Goal: Information Seeking & Learning: Learn about a topic

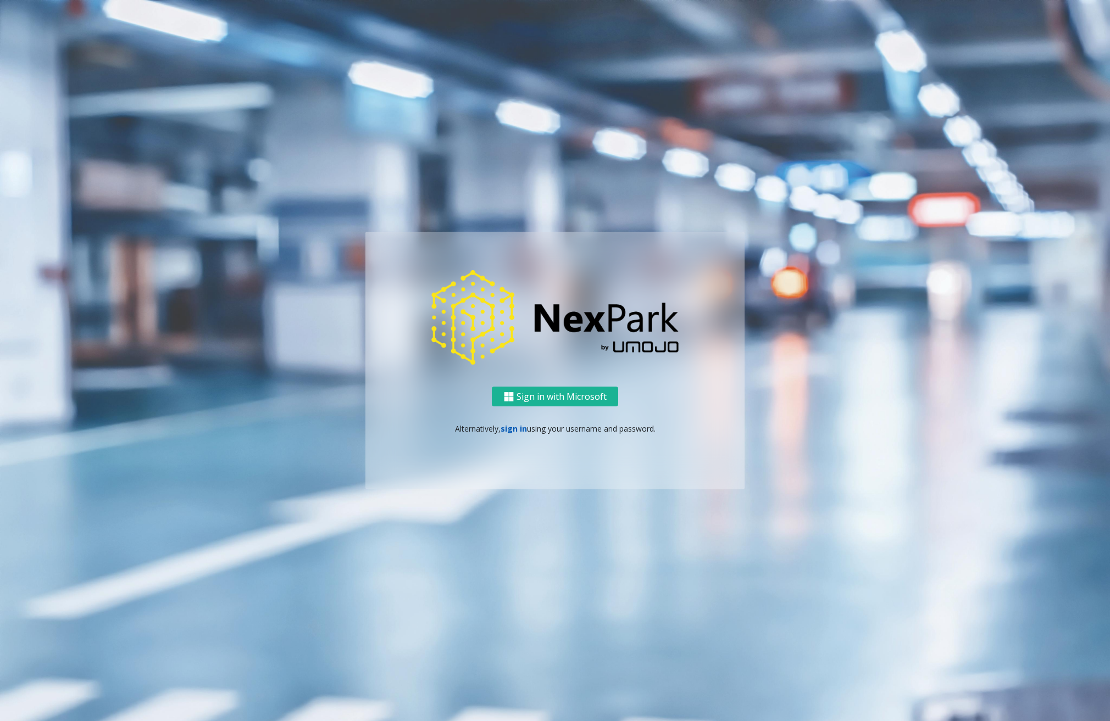
click at [515, 431] on link "sign in" at bounding box center [514, 429] width 26 height 10
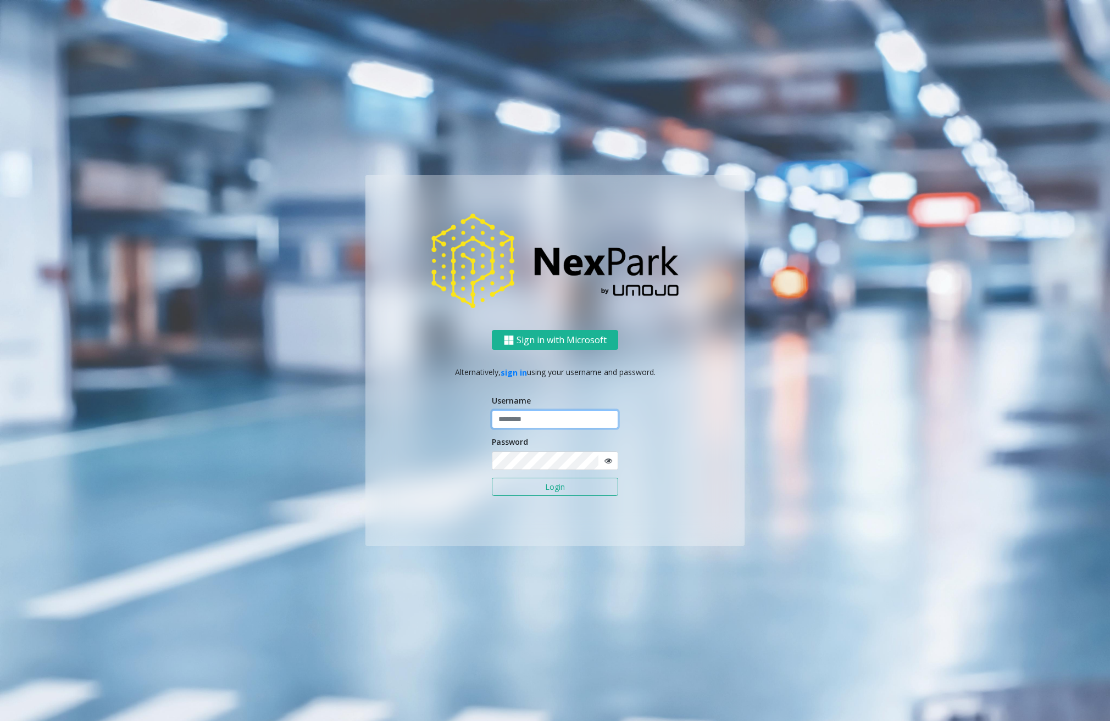
click at [564, 423] on input "text" at bounding box center [555, 419] width 126 height 19
type input "********"
click at [537, 487] on button "Login" at bounding box center [555, 487] width 126 height 19
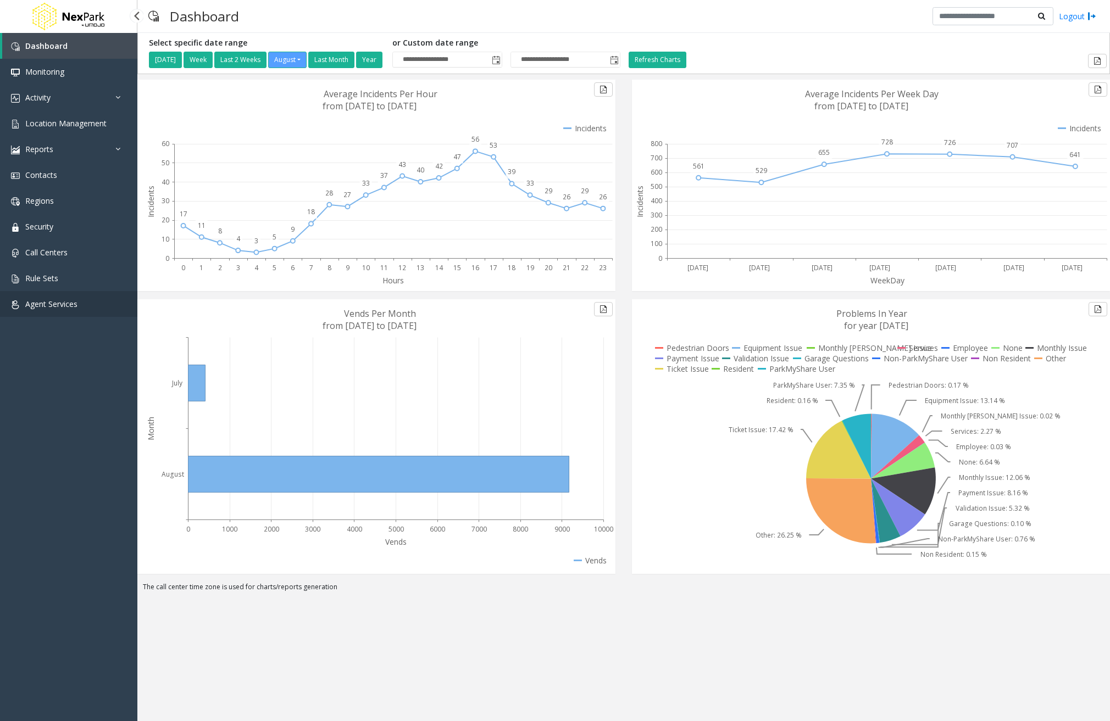
click at [86, 306] on link "Agent Services" at bounding box center [68, 304] width 137 height 26
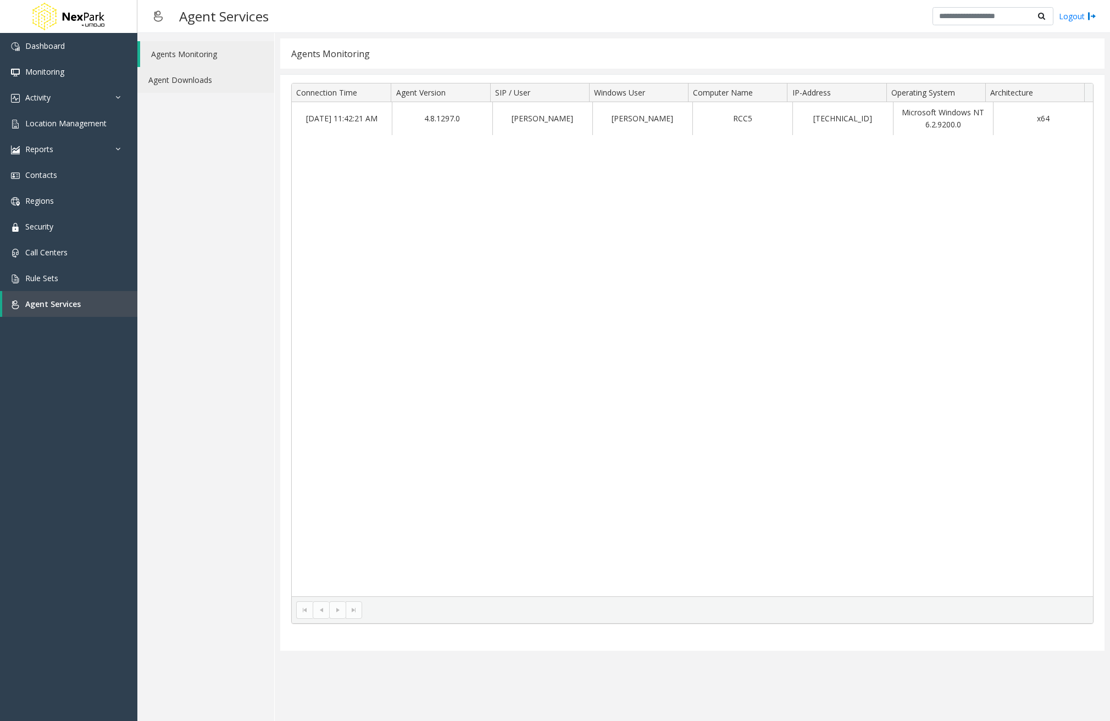
click at [196, 77] on link "Agent Downloads" at bounding box center [205, 80] width 137 height 26
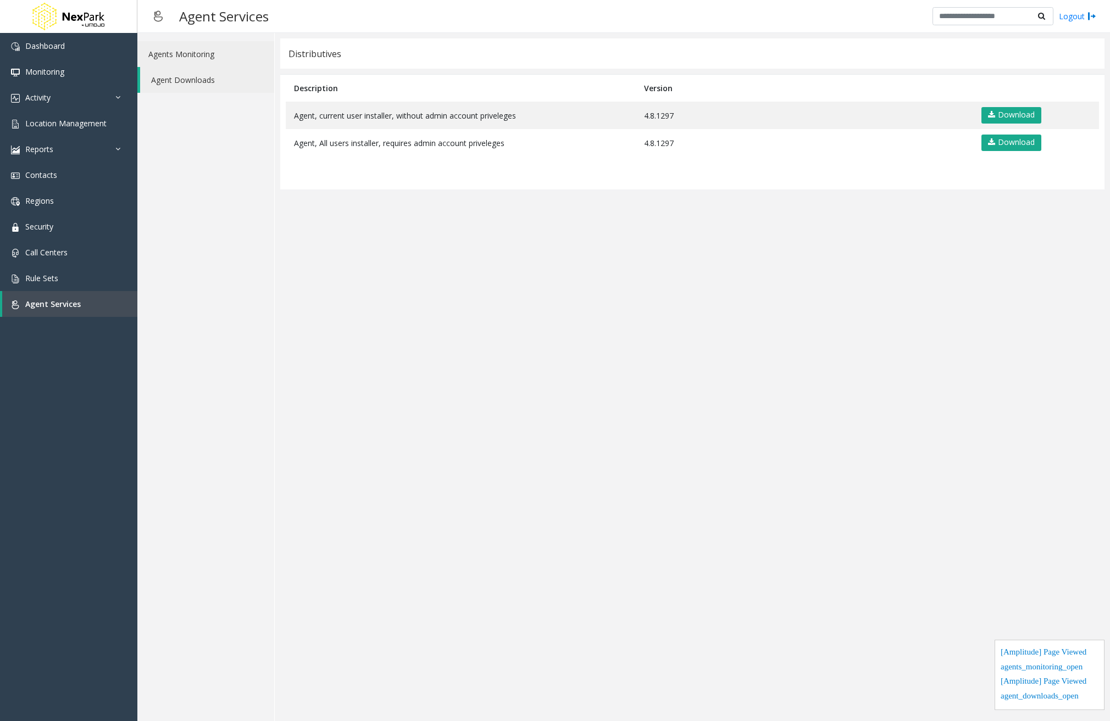
click at [202, 54] on link "Agents Monitoring" at bounding box center [205, 54] width 137 height 26
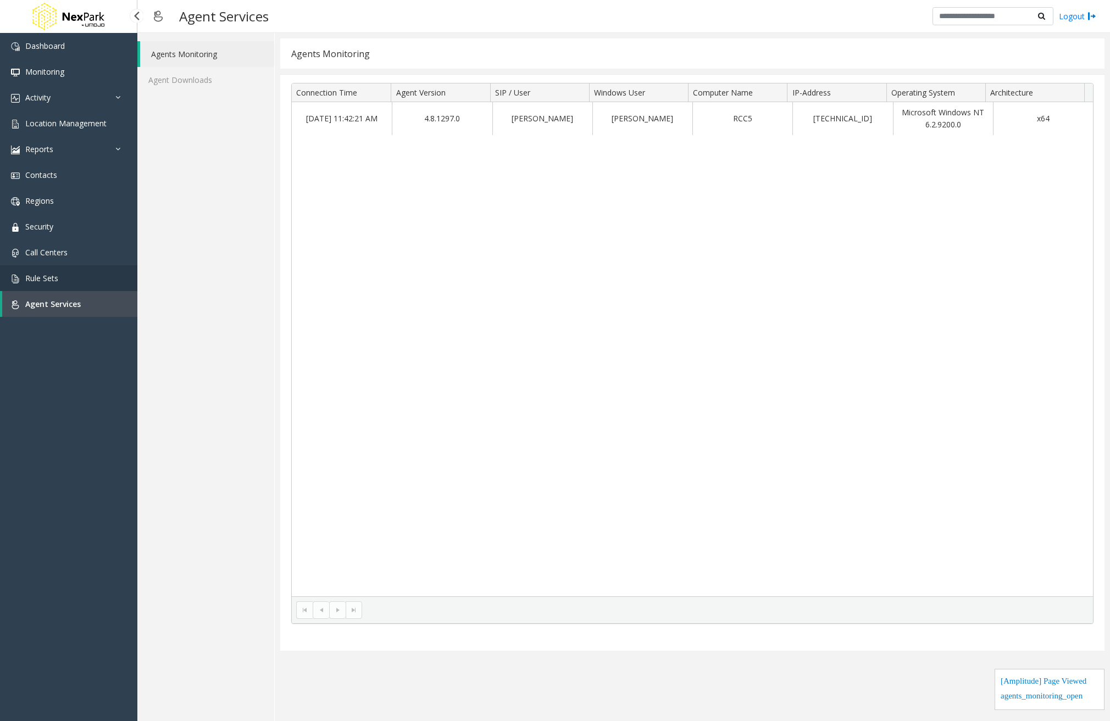
click at [104, 268] on link "Rule Sets" at bounding box center [68, 278] width 137 height 26
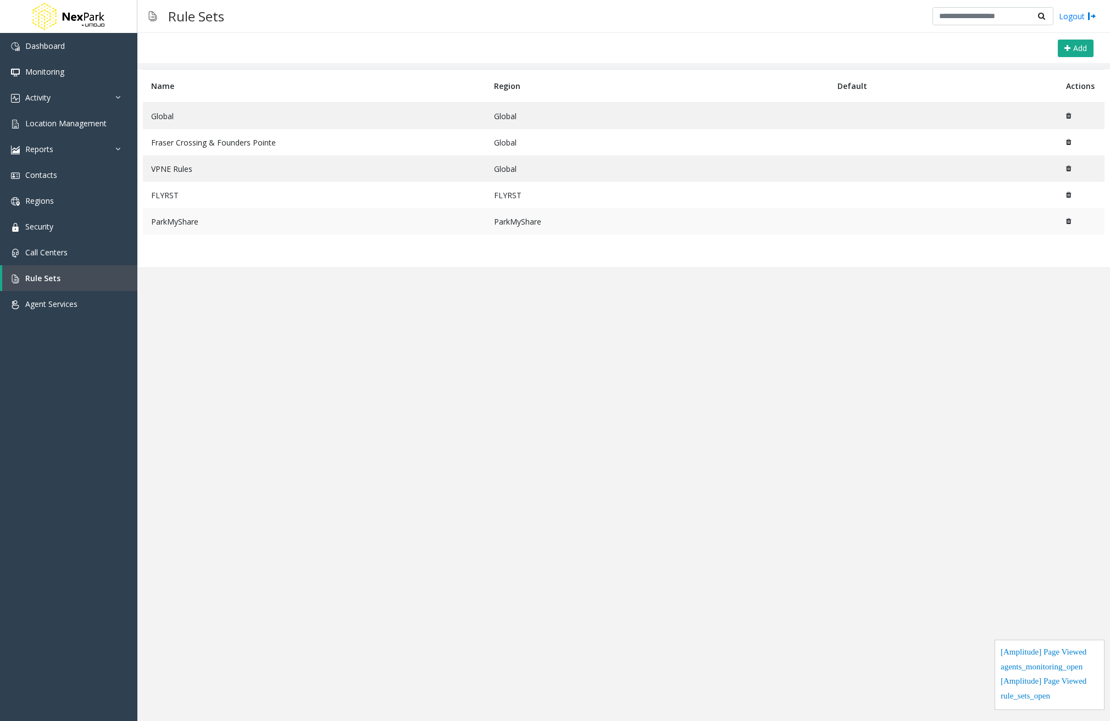
click at [202, 222] on td "ParkMyShare" at bounding box center [314, 221] width 343 height 26
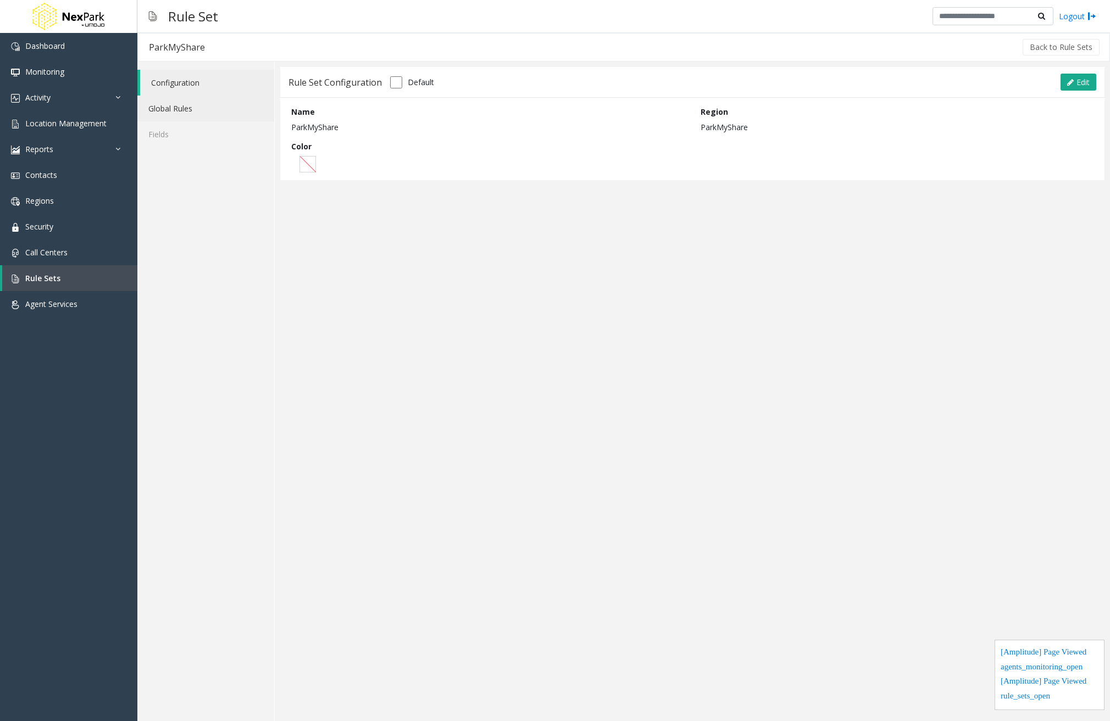
click at [204, 103] on link "Global Rules" at bounding box center [205, 109] width 137 height 26
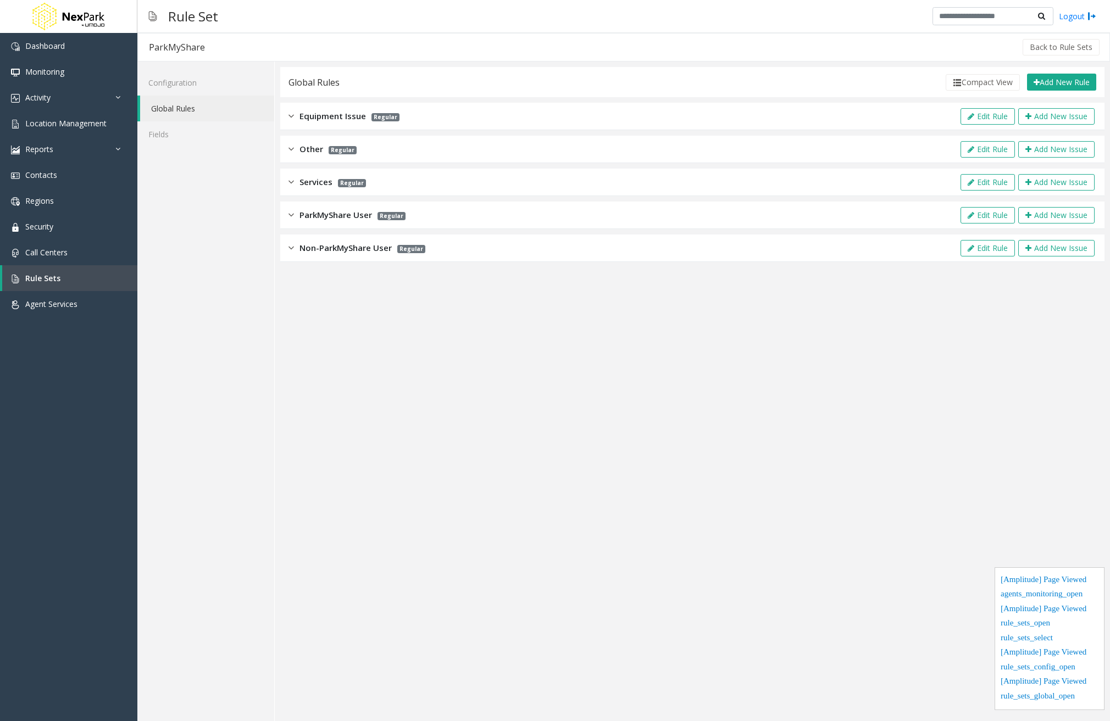
click at [317, 176] on span "Services" at bounding box center [315, 182] width 33 height 13
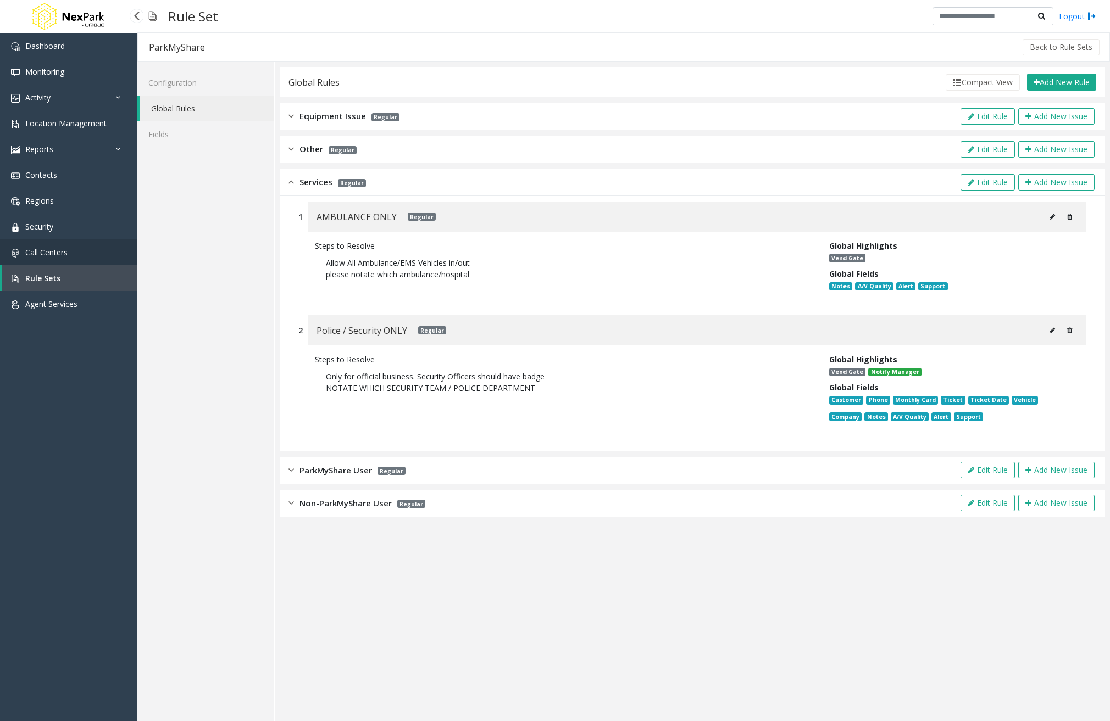
click at [89, 260] on link "Call Centers" at bounding box center [68, 253] width 137 height 26
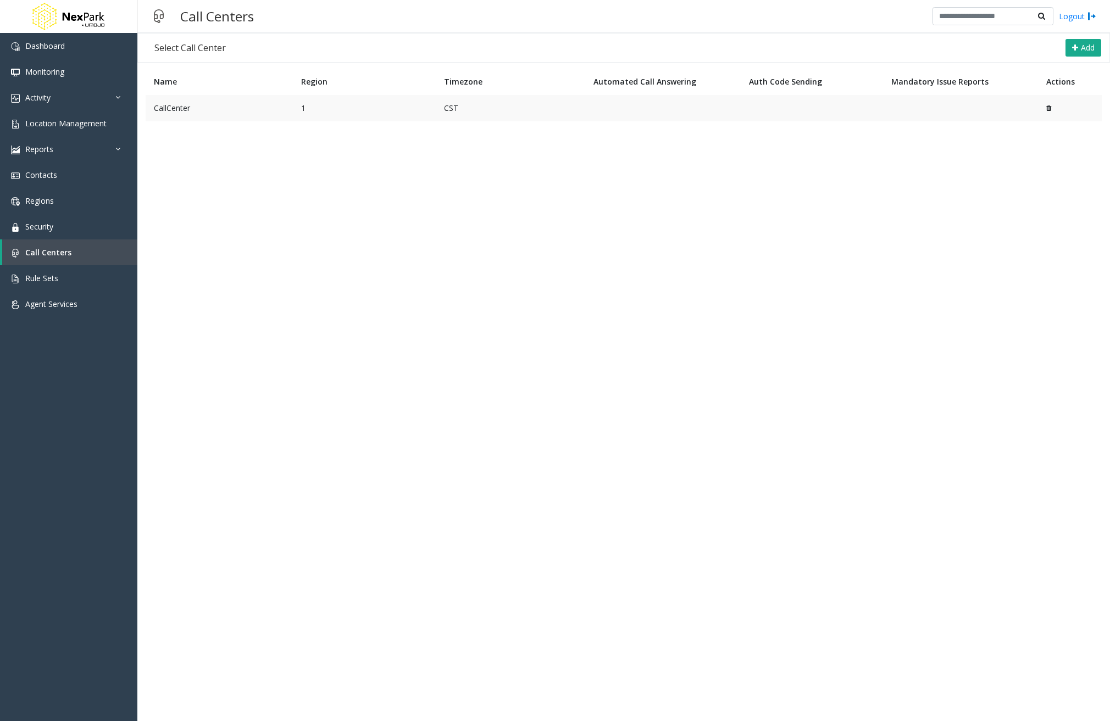
click at [198, 106] on td "CallCenter" at bounding box center [219, 108] width 147 height 26
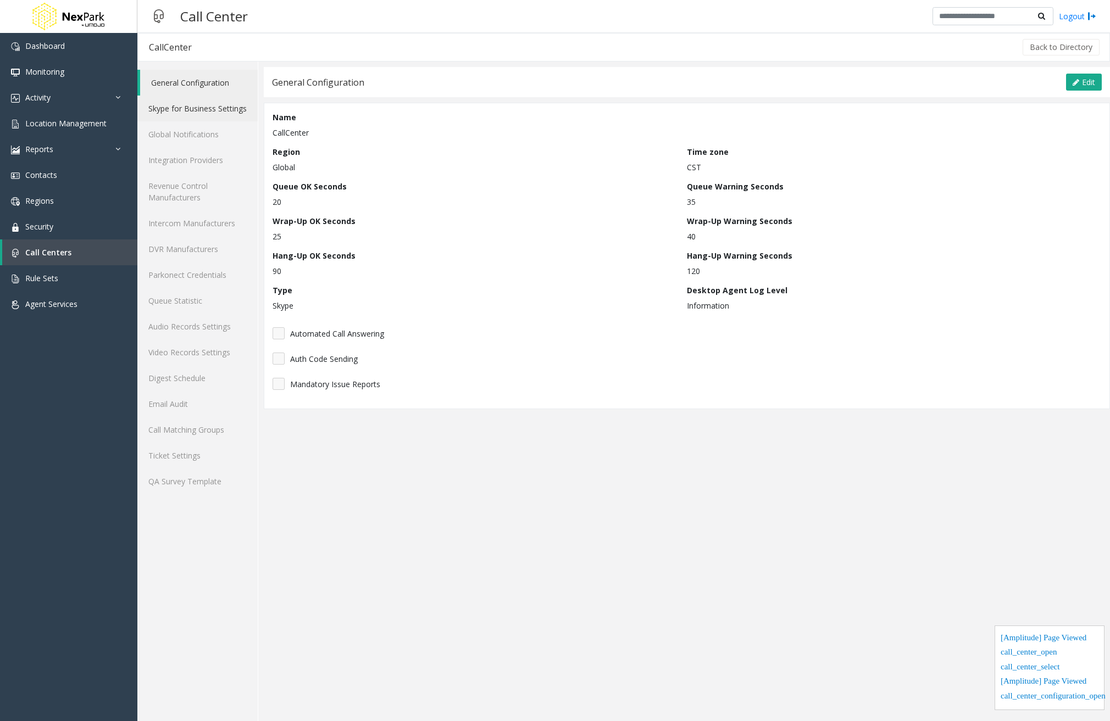
click at [185, 110] on link "Skype for Business Settings" at bounding box center [197, 109] width 120 height 26
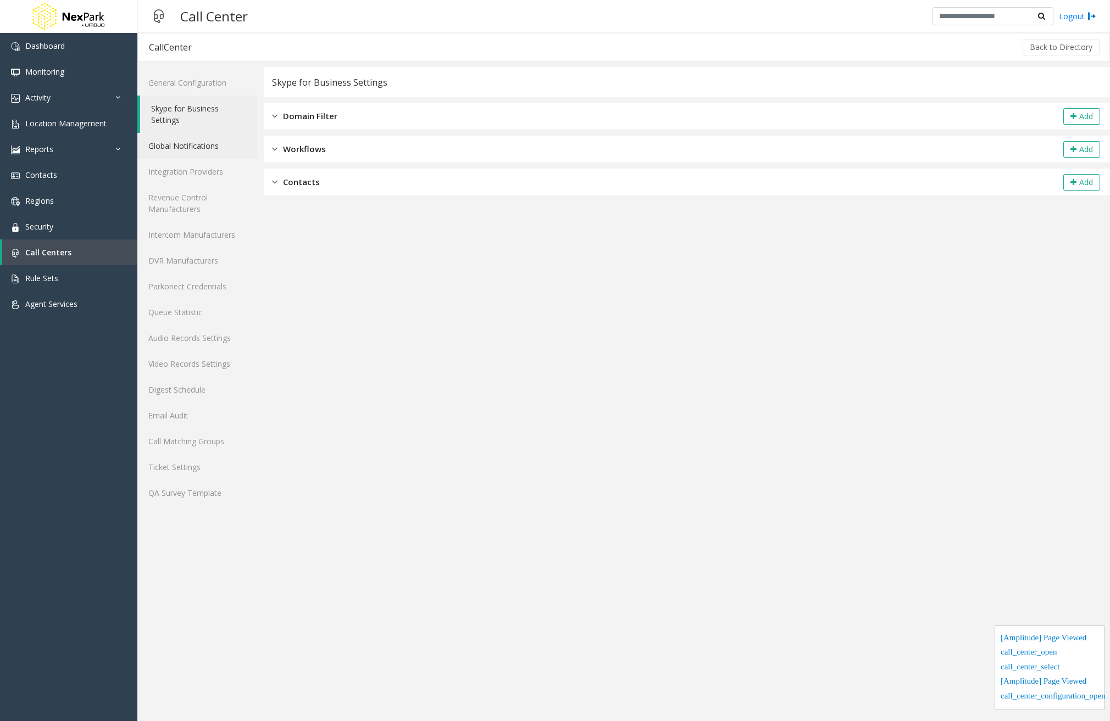
click at [184, 141] on link "Global Notifications" at bounding box center [197, 146] width 120 height 26
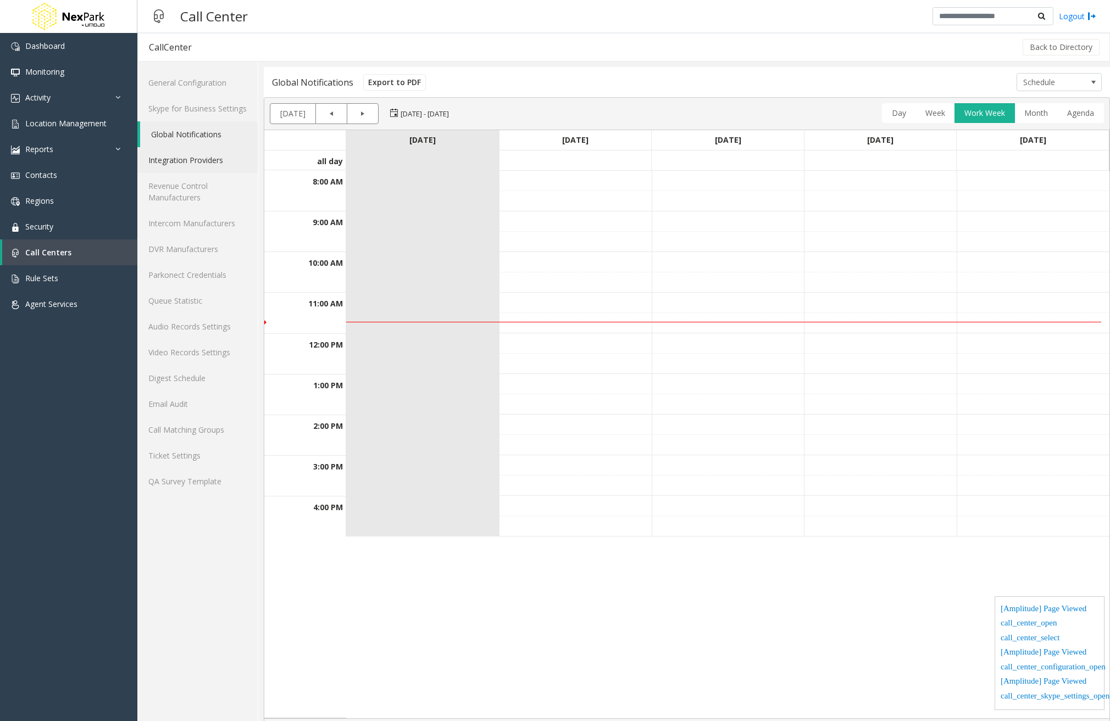
click at [185, 156] on link "Integration Providers" at bounding box center [197, 160] width 120 height 26
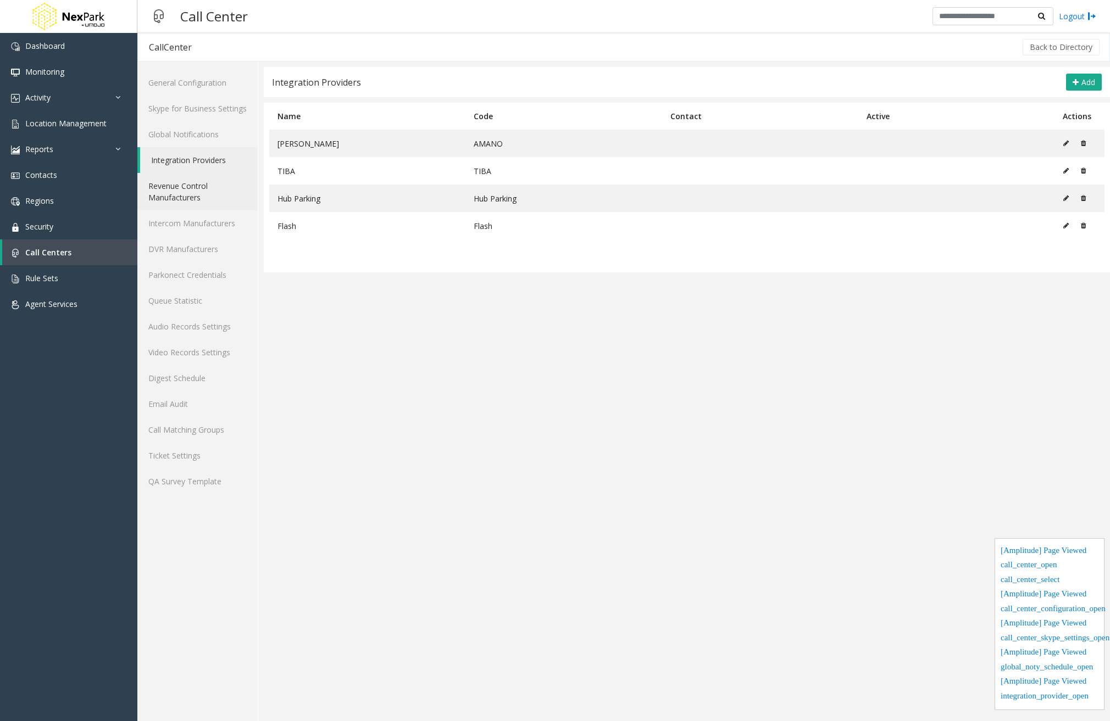
click at [187, 192] on link "Revenue Control Manufacturers" at bounding box center [197, 191] width 120 height 37
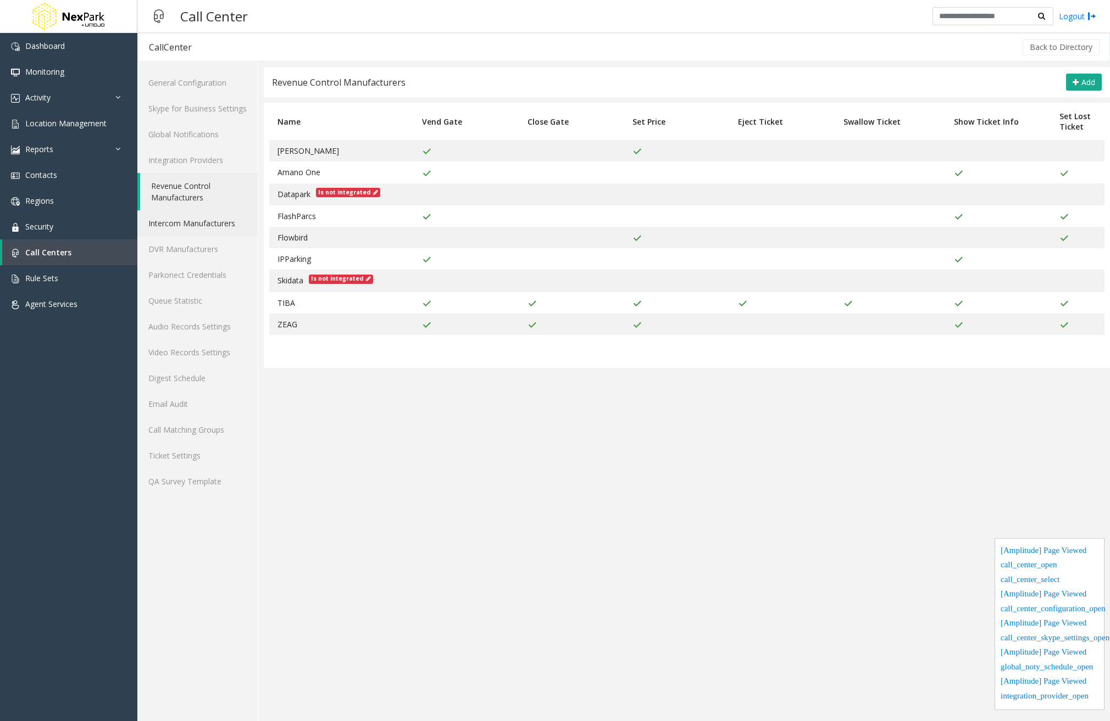
click at [187, 216] on link "Intercom Manufacturers" at bounding box center [197, 223] width 120 height 26
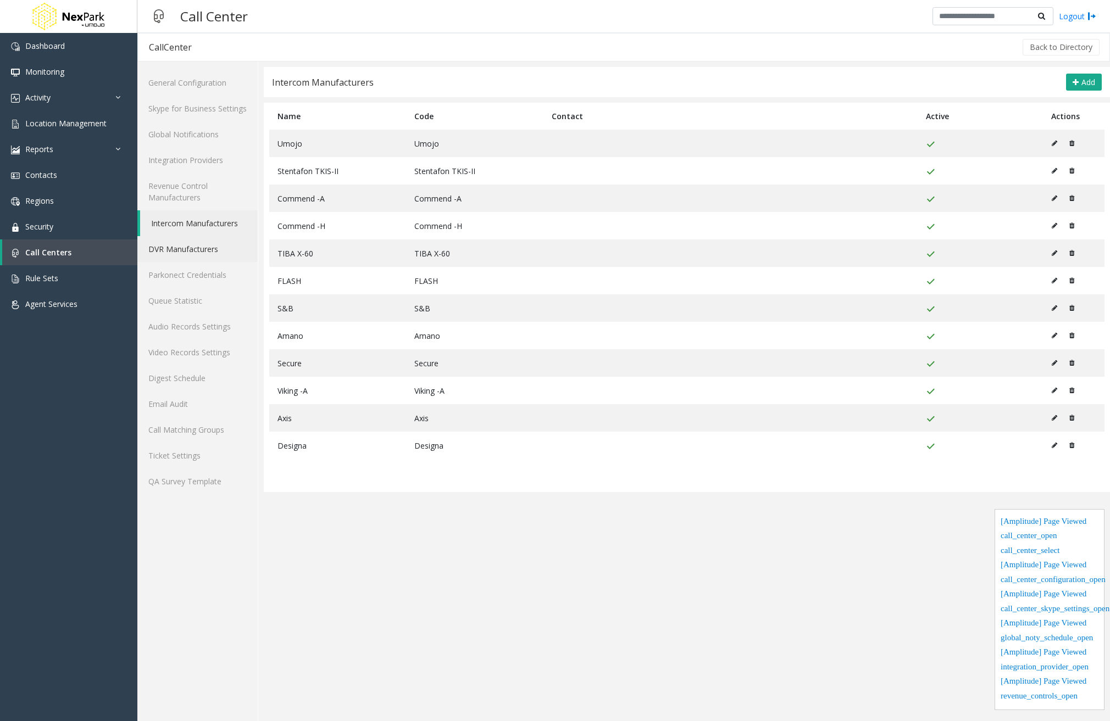
click at [198, 248] on link "DVR Manufacturers" at bounding box center [197, 249] width 120 height 26
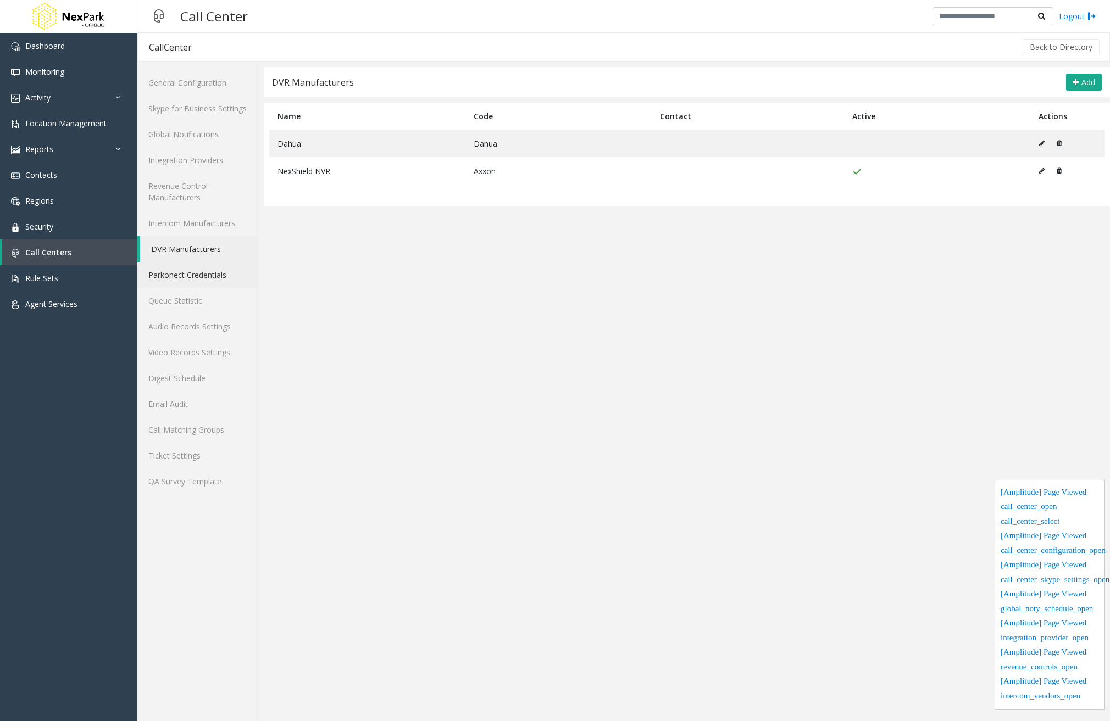
click at [201, 275] on link "Parkonect Credentials" at bounding box center [197, 275] width 120 height 26
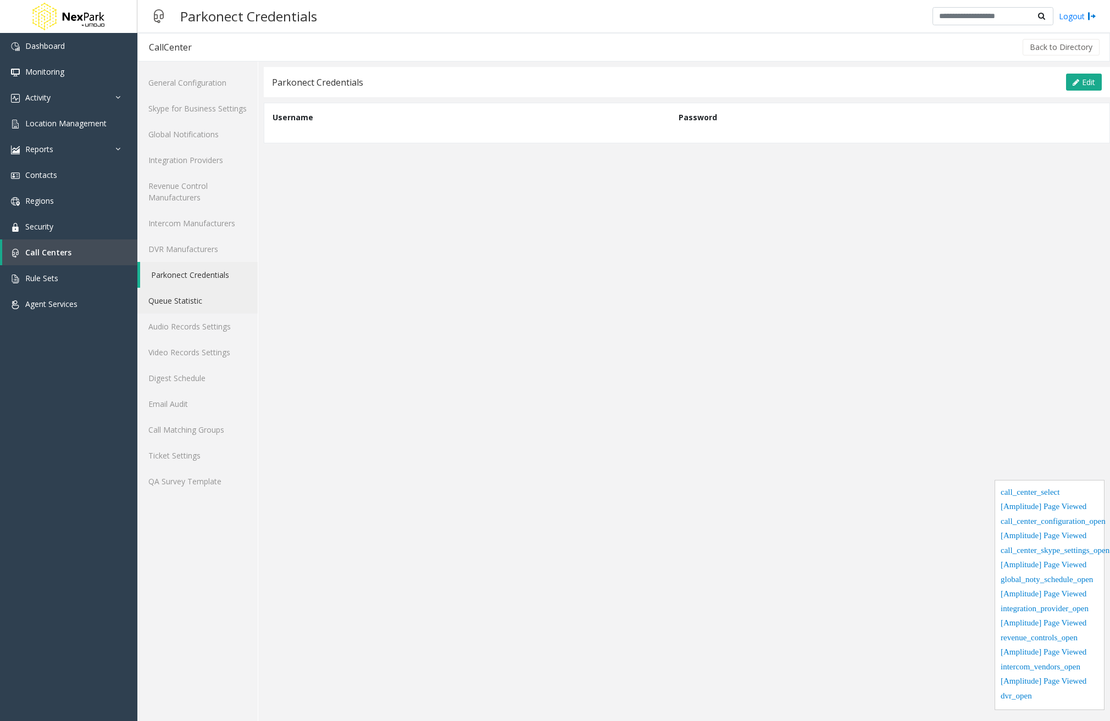
click at [195, 301] on link "Queue Statistic" at bounding box center [197, 301] width 120 height 26
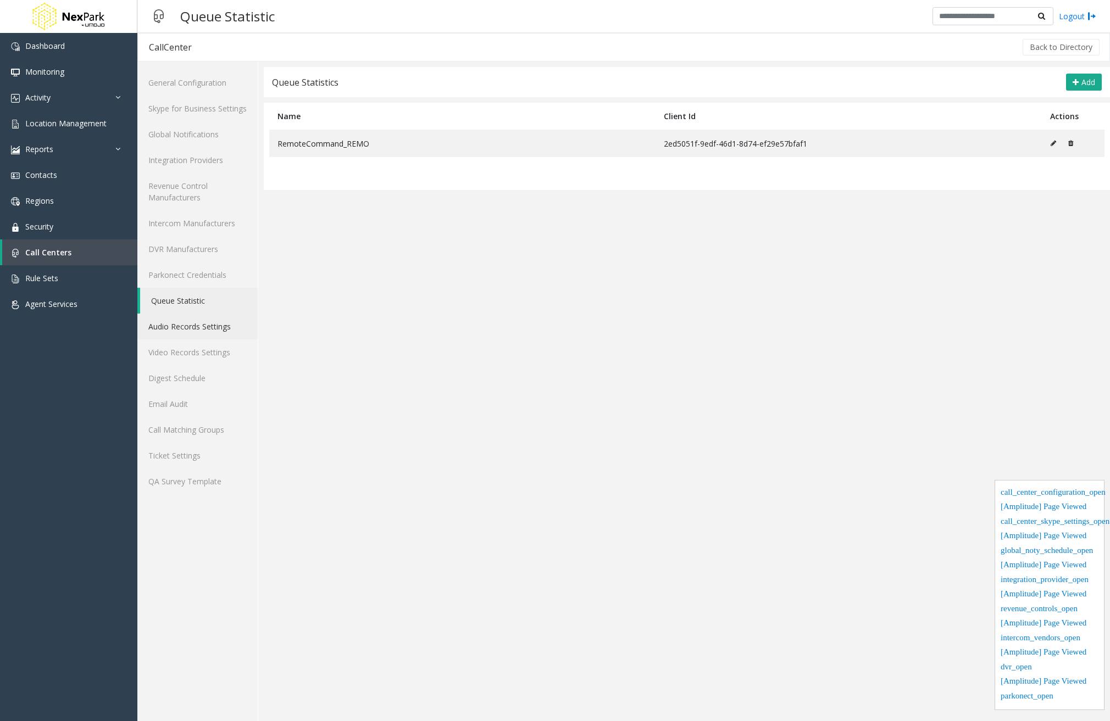
click at [197, 325] on link "Audio Records Settings" at bounding box center [197, 327] width 120 height 26
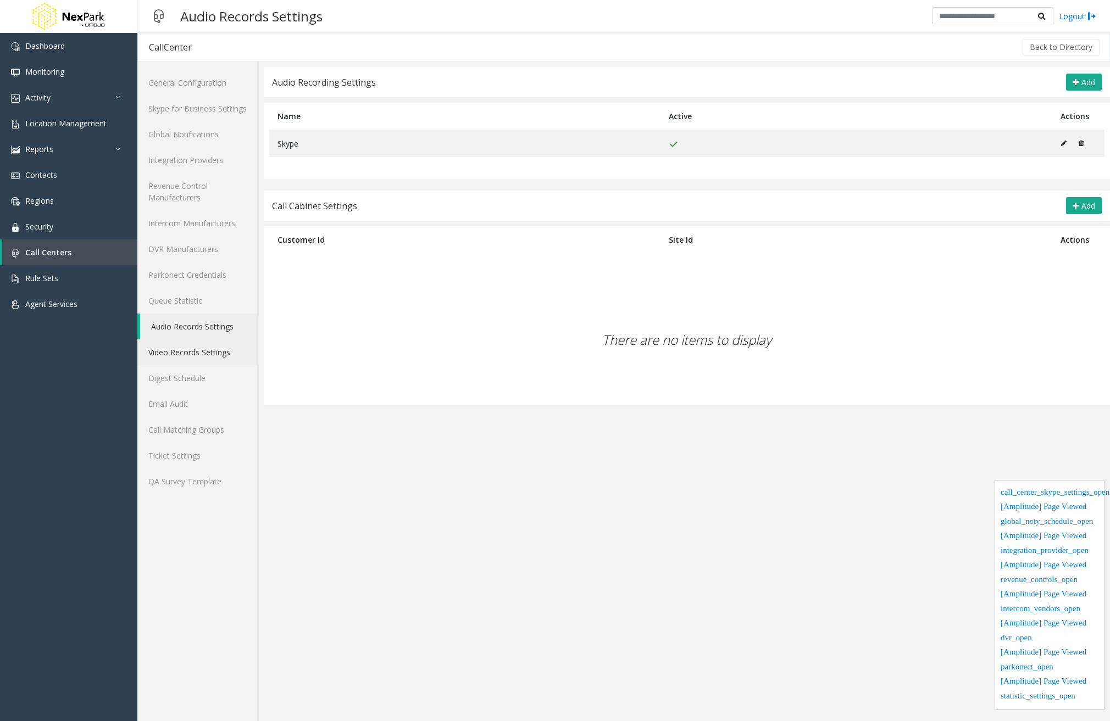
click at [192, 343] on link "Video Records Settings" at bounding box center [197, 353] width 120 height 26
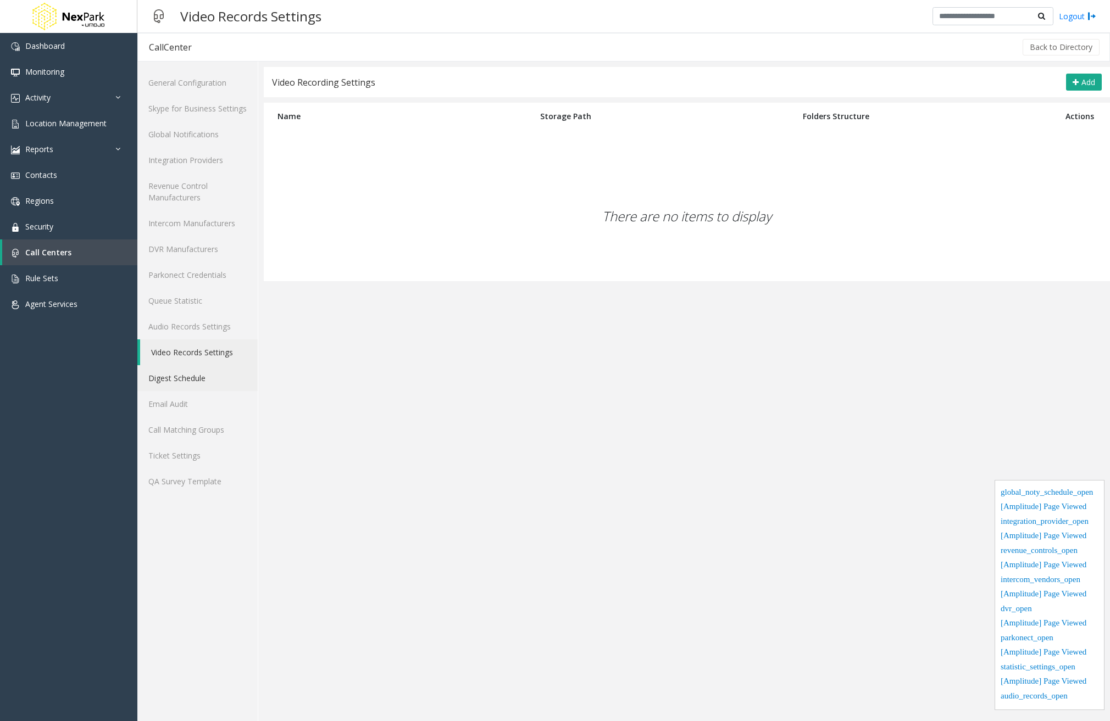
click at [187, 385] on link "Digest Schedule" at bounding box center [197, 378] width 120 height 26
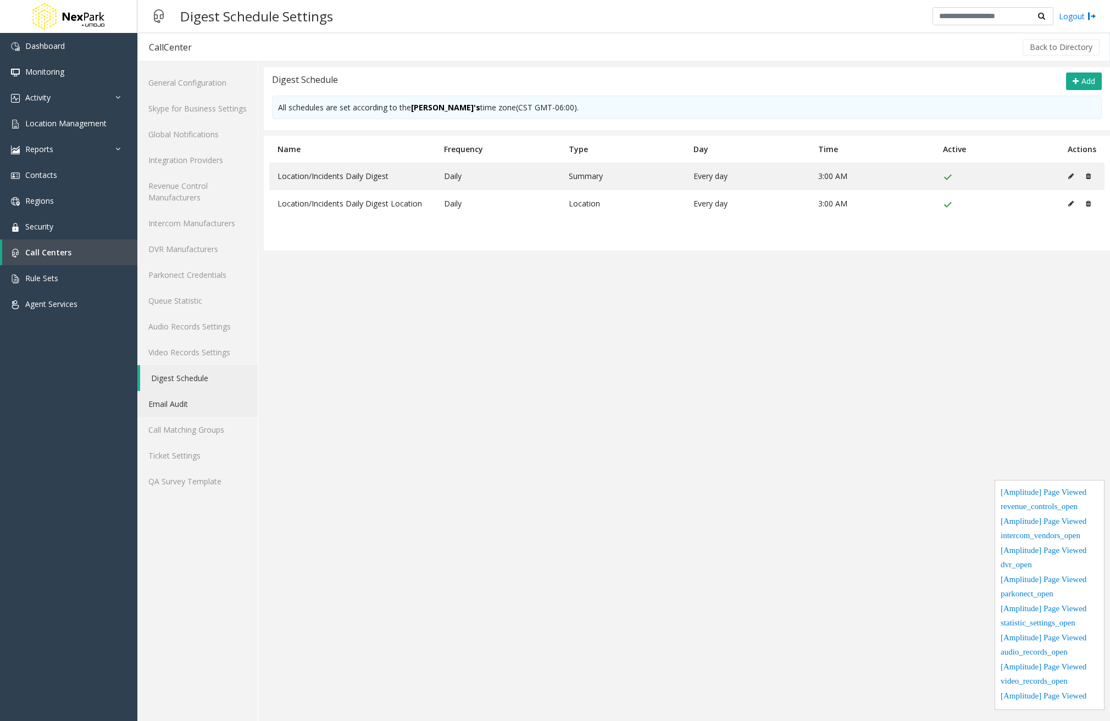
click at [191, 410] on link "Email Audit" at bounding box center [197, 404] width 120 height 26
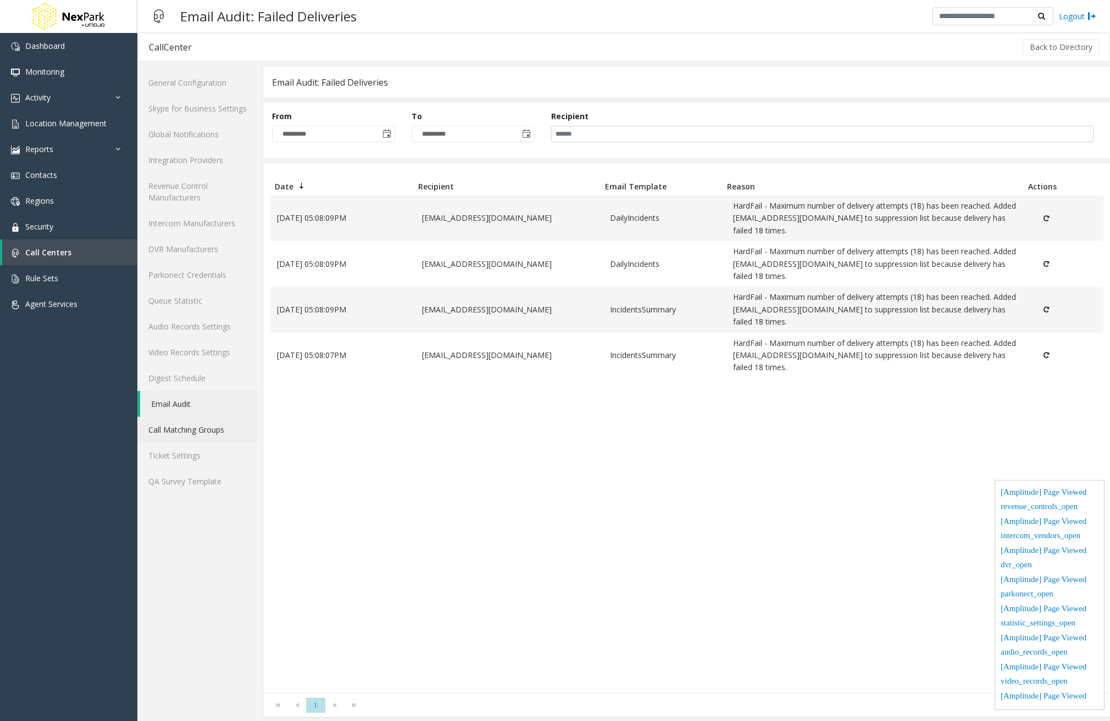
click at [185, 429] on link "Call Matching Groups" at bounding box center [197, 430] width 120 height 26
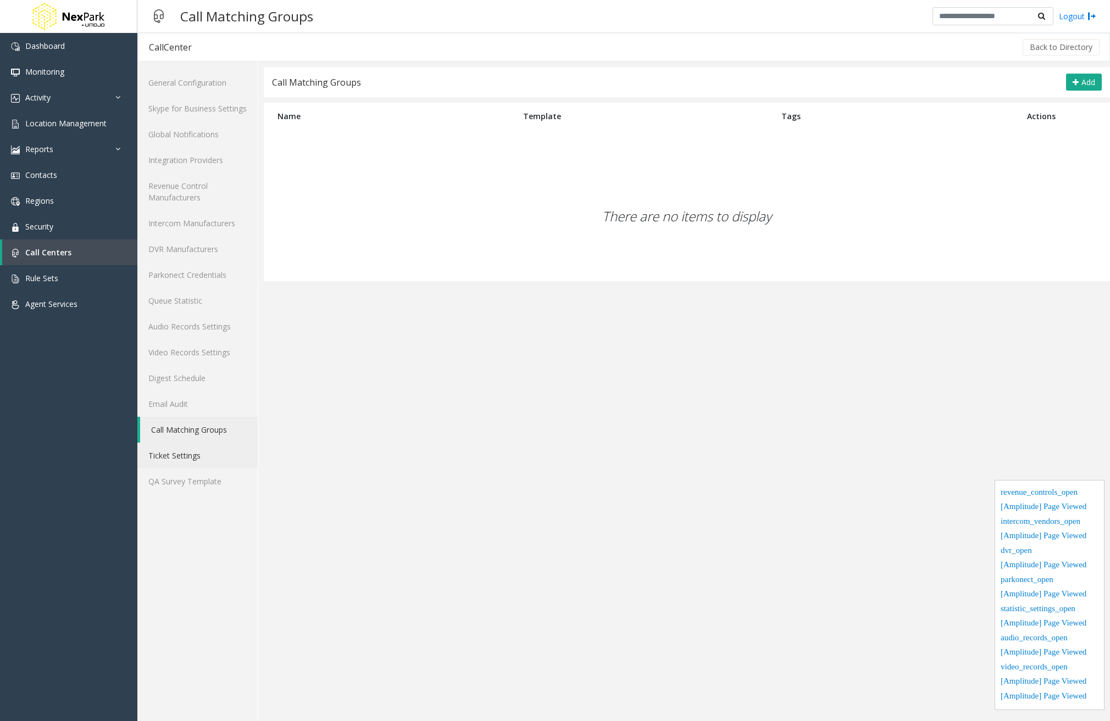
click at [176, 454] on link "Ticket Settings" at bounding box center [197, 456] width 120 height 26
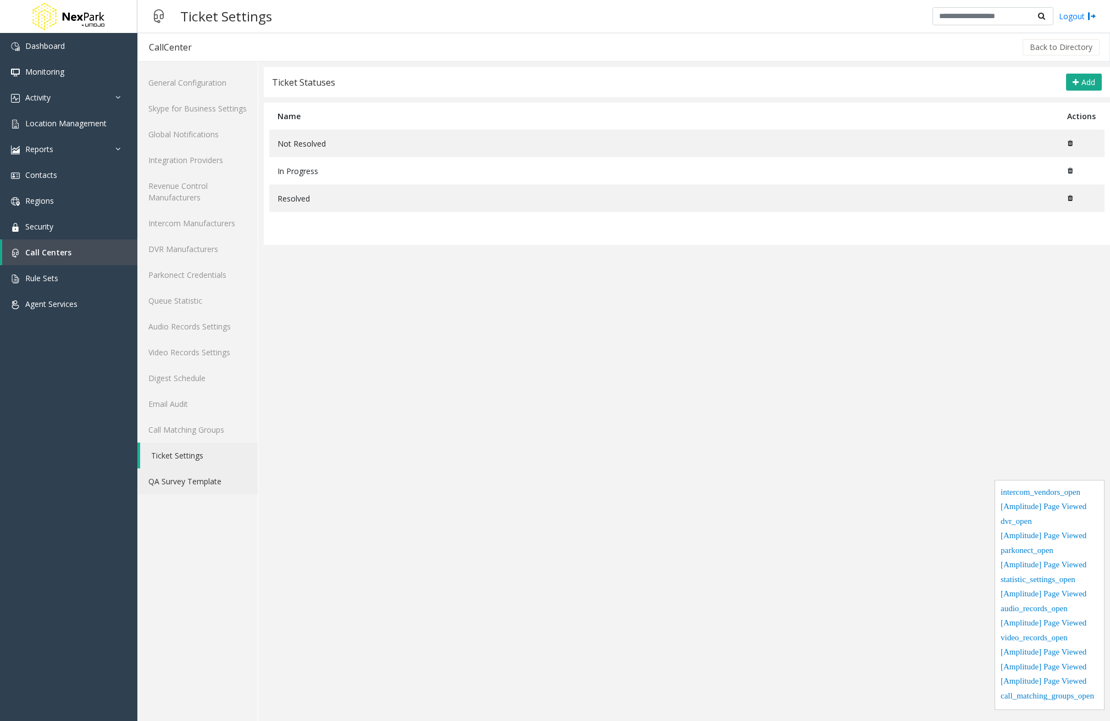
click at [175, 481] on link "QA Survey Template" at bounding box center [197, 482] width 120 height 26
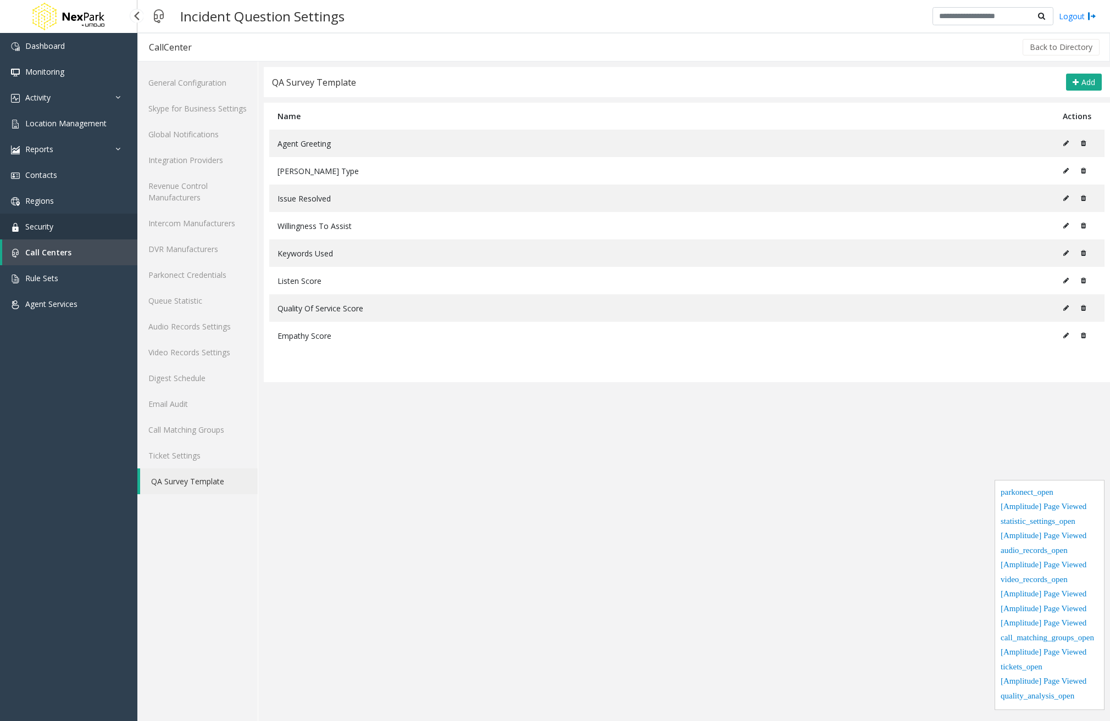
click at [95, 224] on link "Security" at bounding box center [68, 227] width 137 height 26
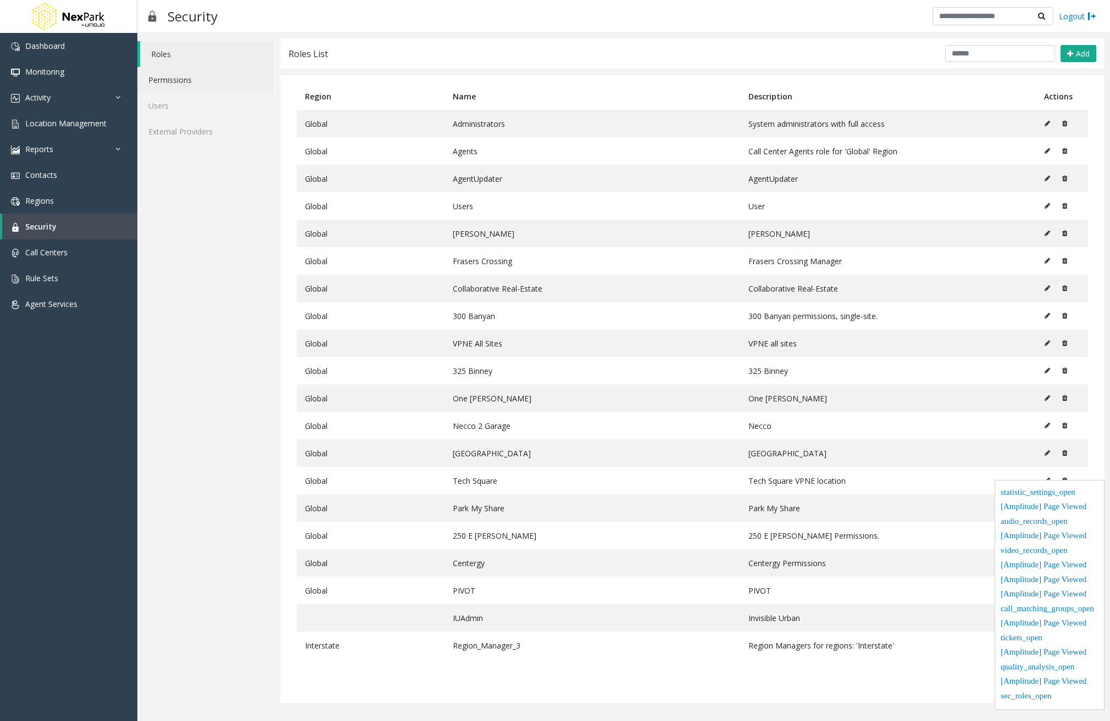
click at [176, 82] on link "Permissions" at bounding box center [205, 80] width 137 height 26
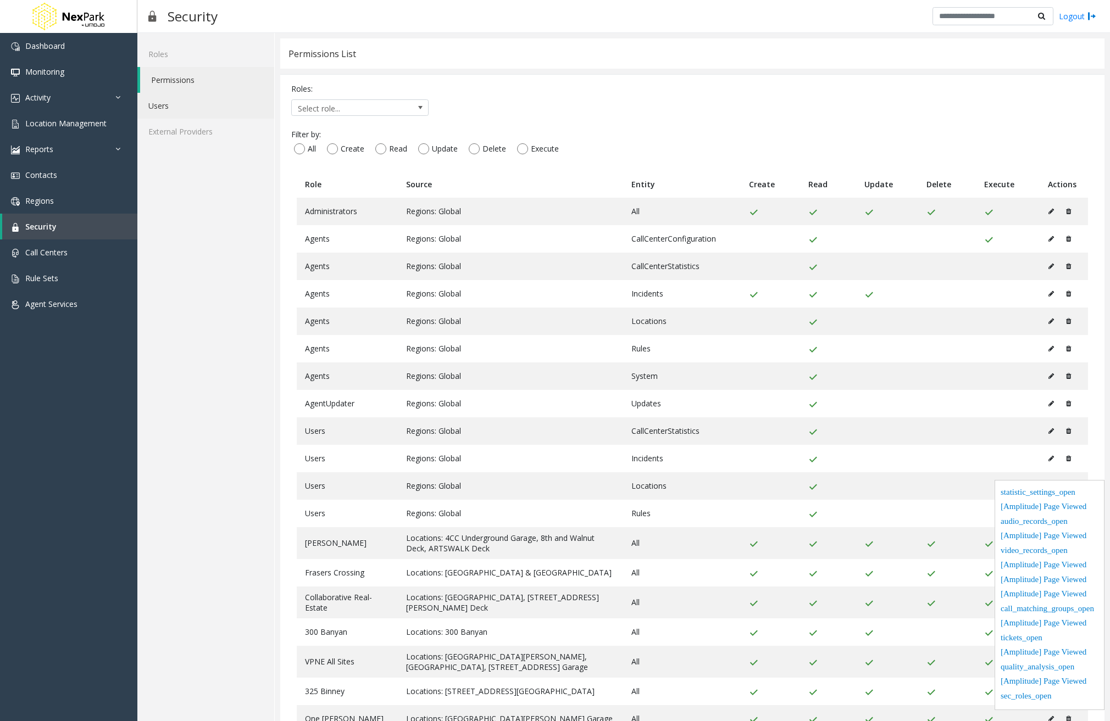
click at [171, 99] on link "Users" at bounding box center [205, 106] width 137 height 26
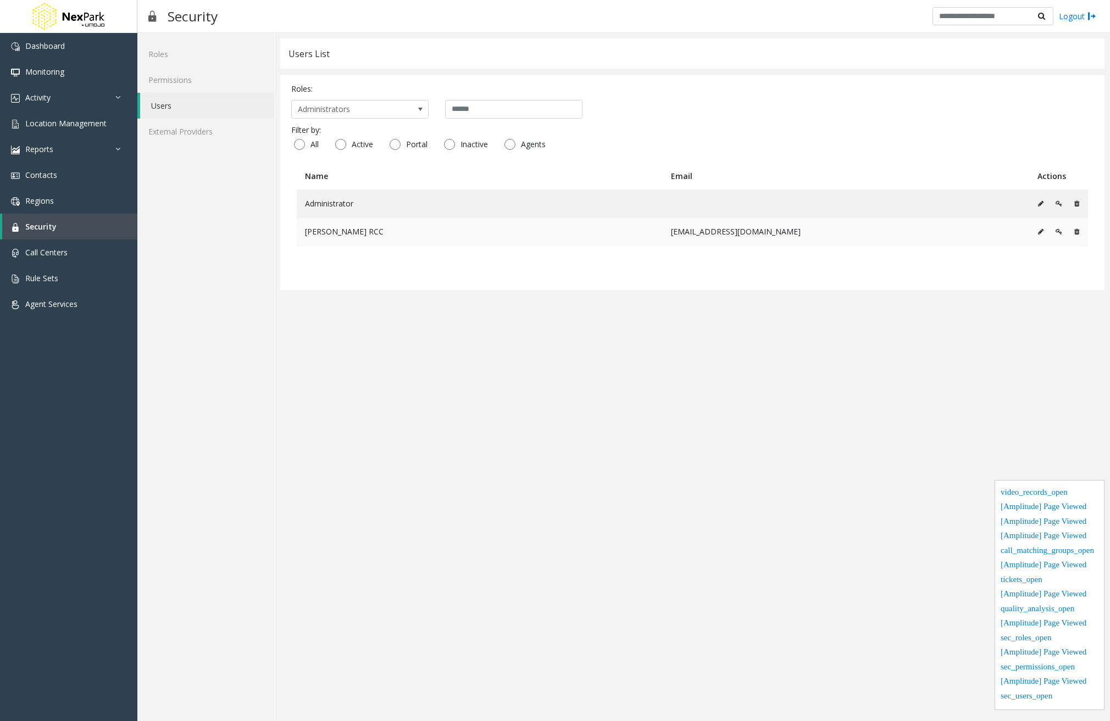
click at [1038, 232] on icon at bounding box center [1040, 232] width 5 height 7
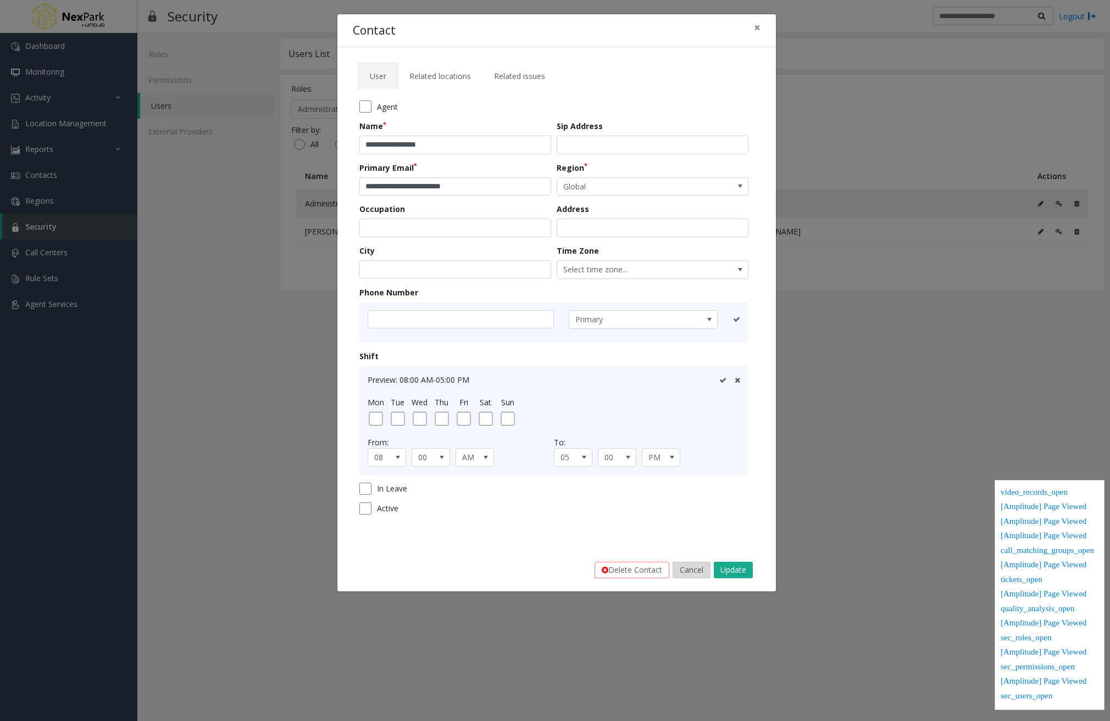
click at [691, 569] on button "Cancel" at bounding box center [692, 570] width 38 height 16
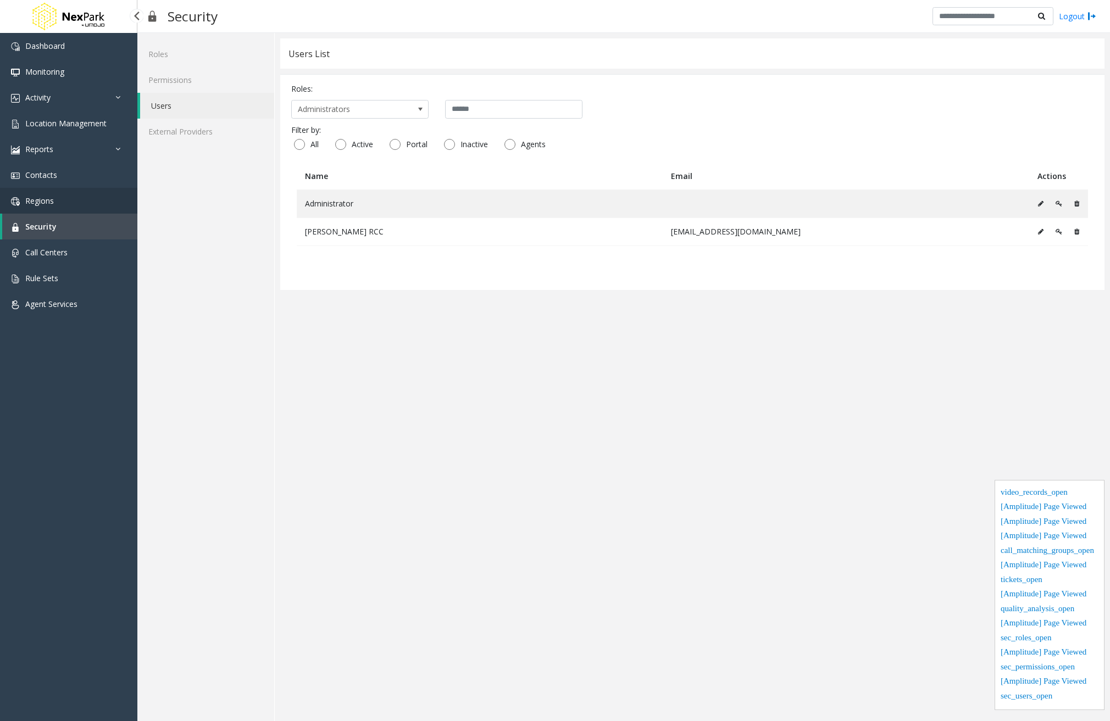
click at [70, 196] on link "Regions" at bounding box center [68, 201] width 137 height 26
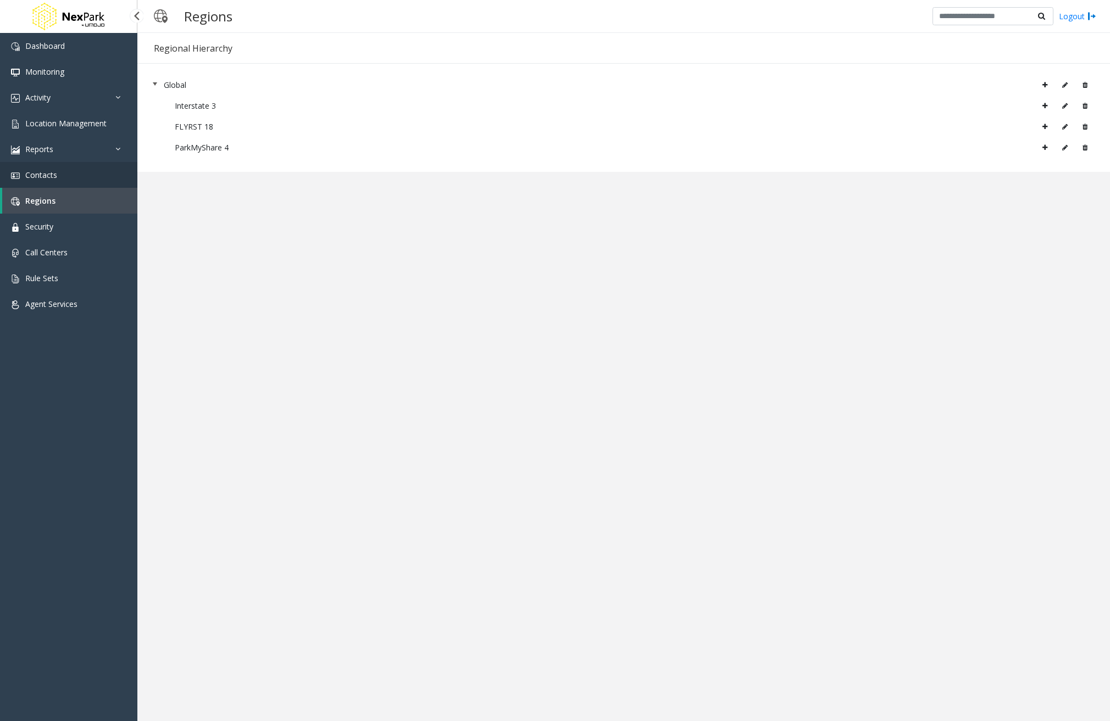
click at [65, 179] on link "Contacts" at bounding box center [68, 175] width 137 height 26
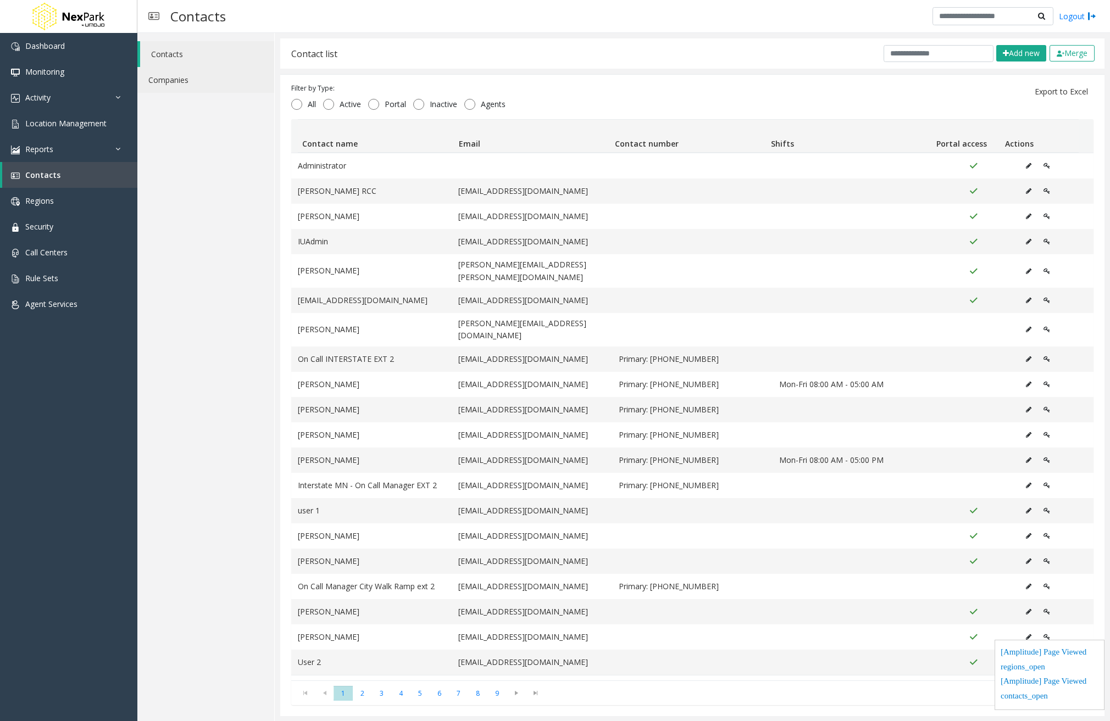
click at [220, 87] on link "Companies" at bounding box center [205, 80] width 137 height 26
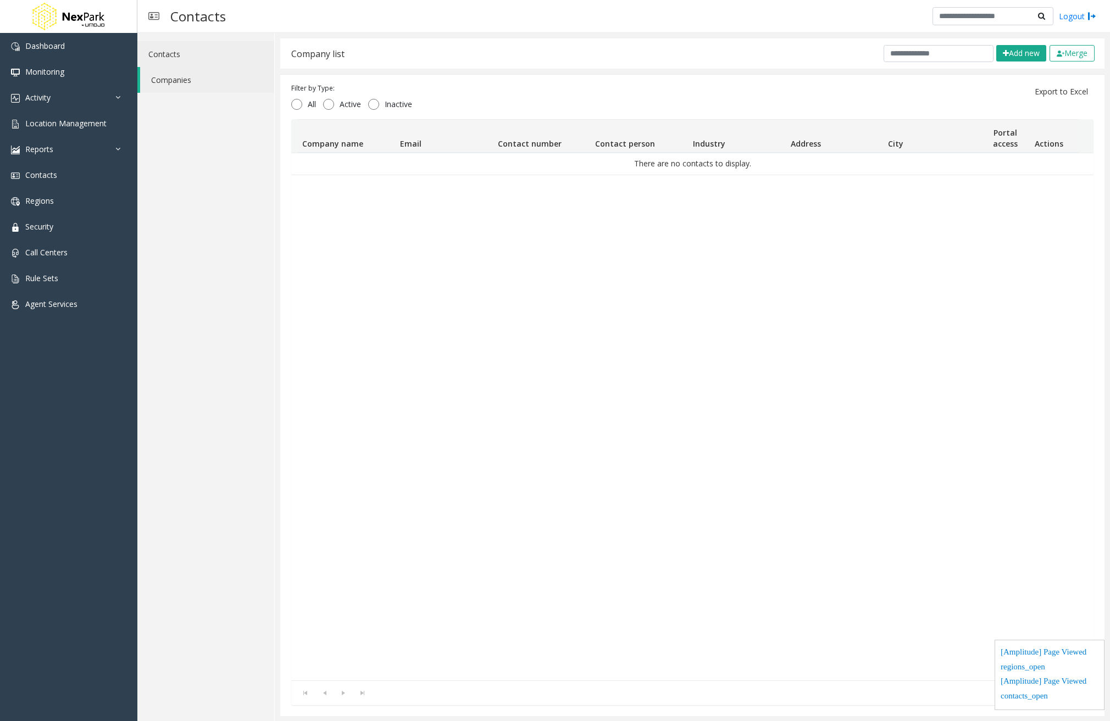
click at [218, 55] on link "Contacts" at bounding box center [205, 54] width 137 height 26
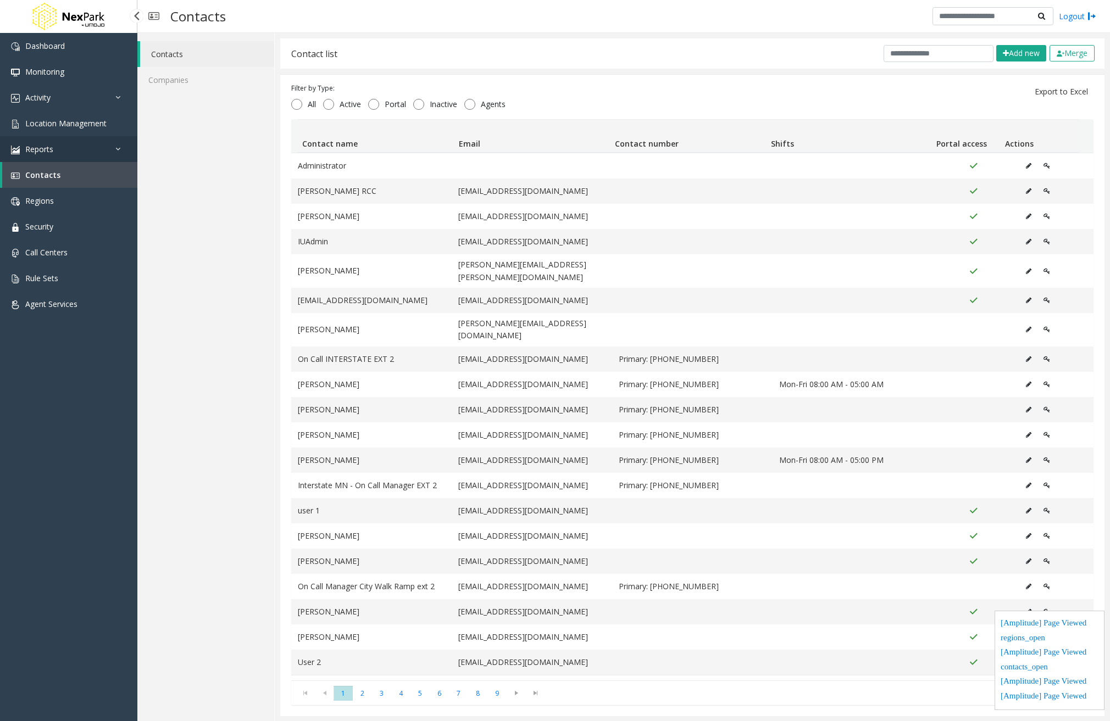
click at [48, 149] on span "Reports" at bounding box center [39, 149] width 28 height 10
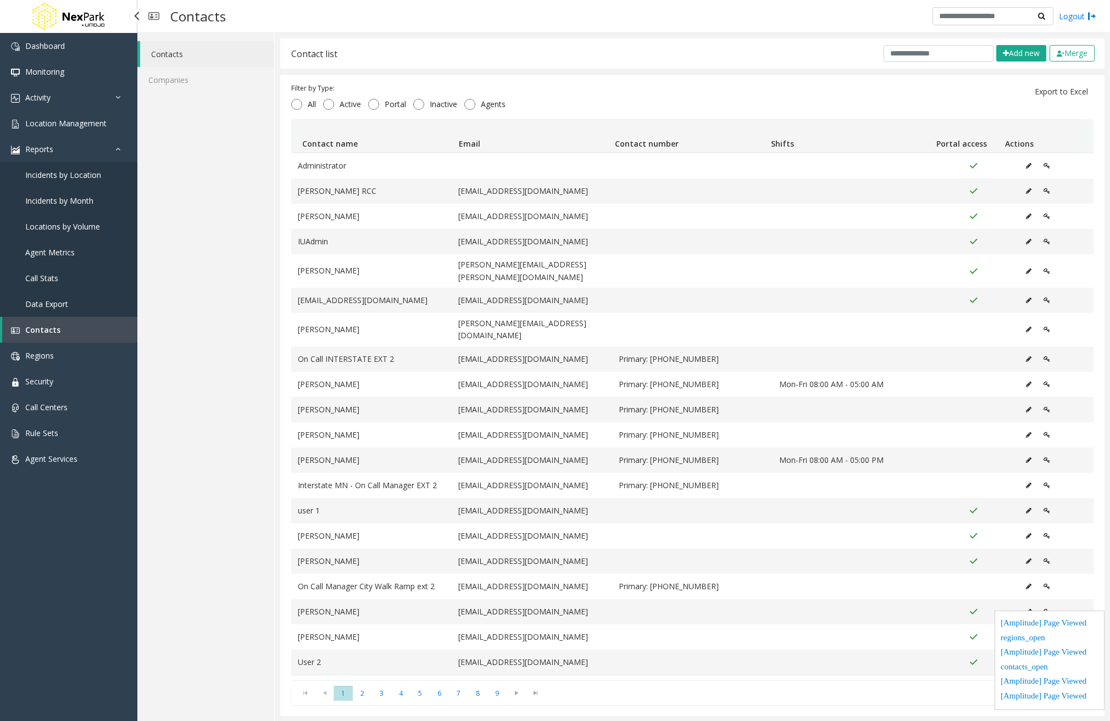
click at [45, 298] on link "Data Export" at bounding box center [68, 304] width 137 height 26
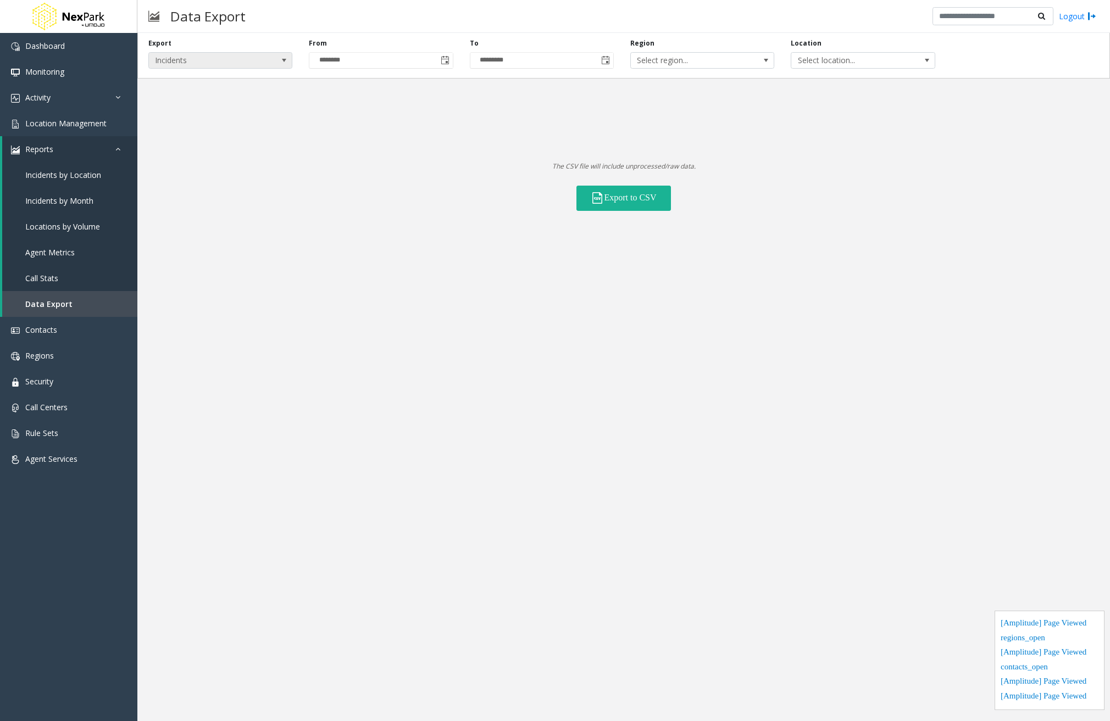
click at [282, 57] on span at bounding box center [284, 60] width 9 height 9
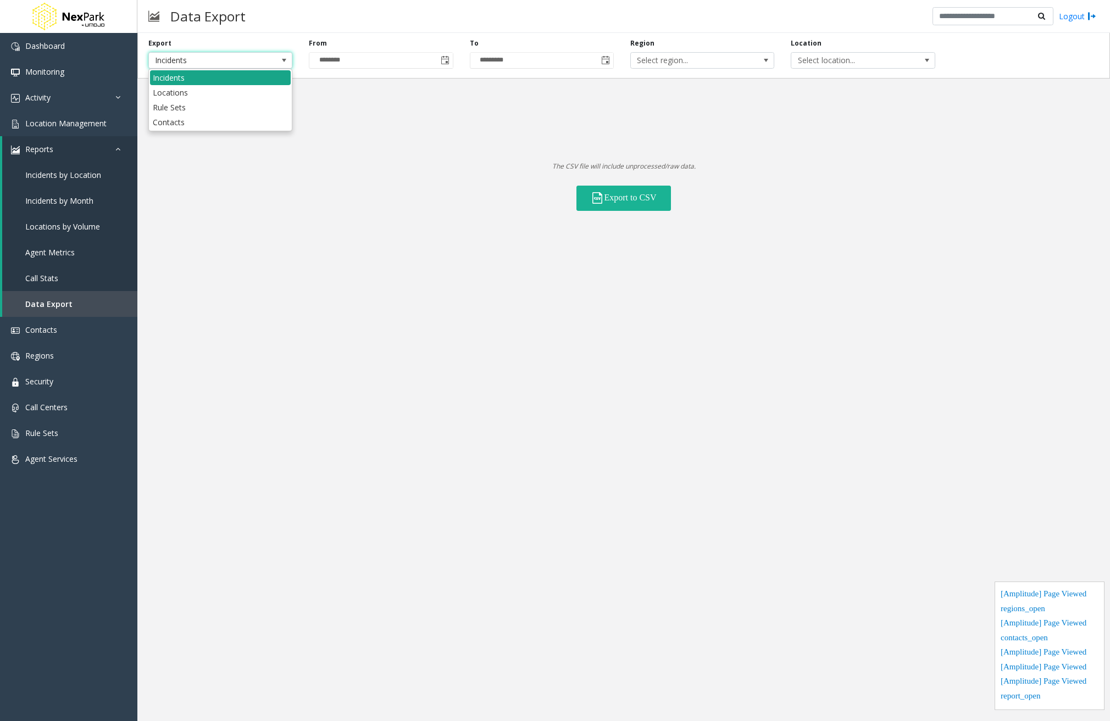
click at [262, 76] on li "Incidents" at bounding box center [220, 77] width 141 height 15
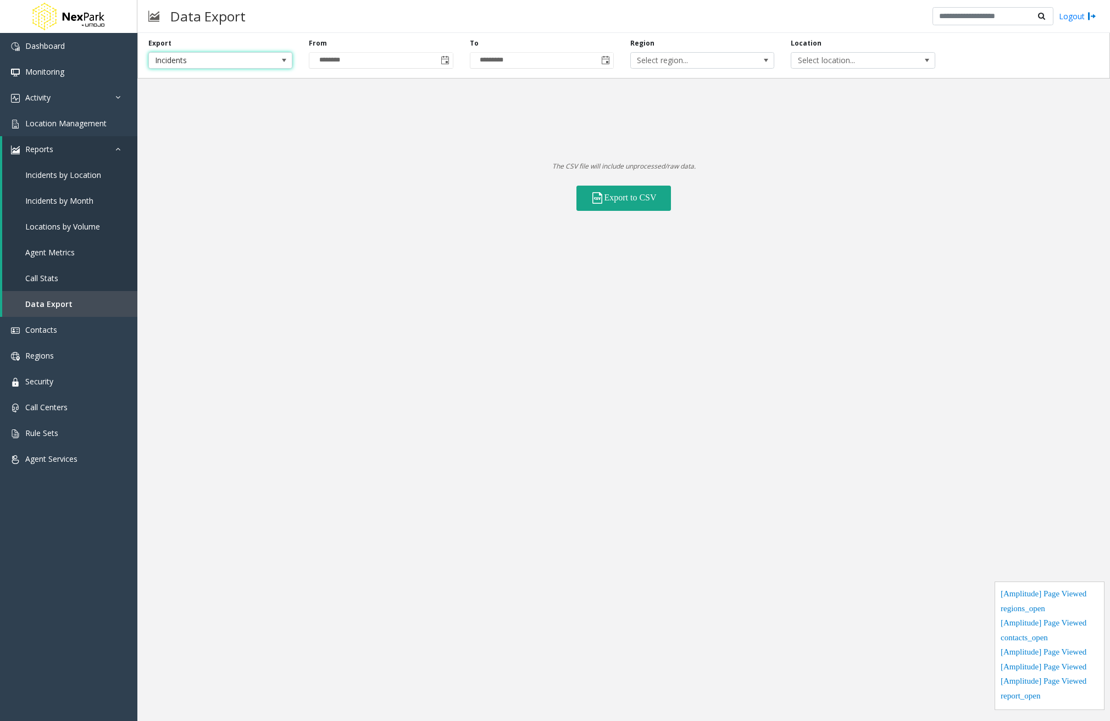
click at [628, 202] on button "Export to CSV" at bounding box center [623, 198] width 95 height 25
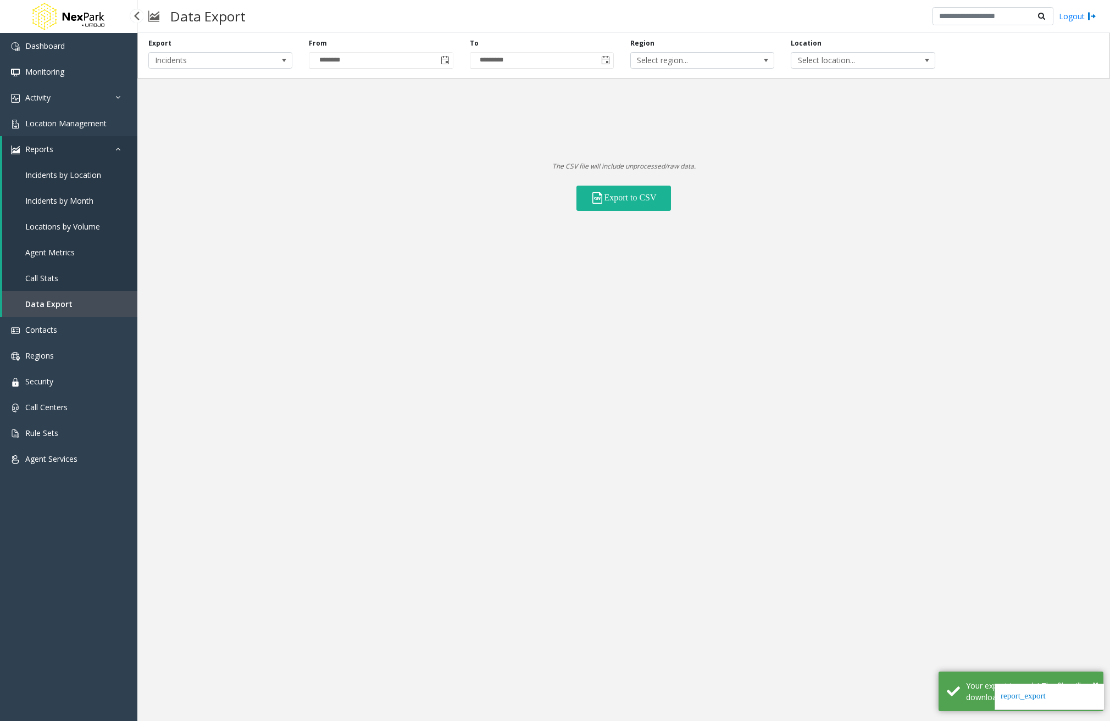
click at [93, 280] on link "Call Stats" at bounding box center [69, 278] width 135 height 26
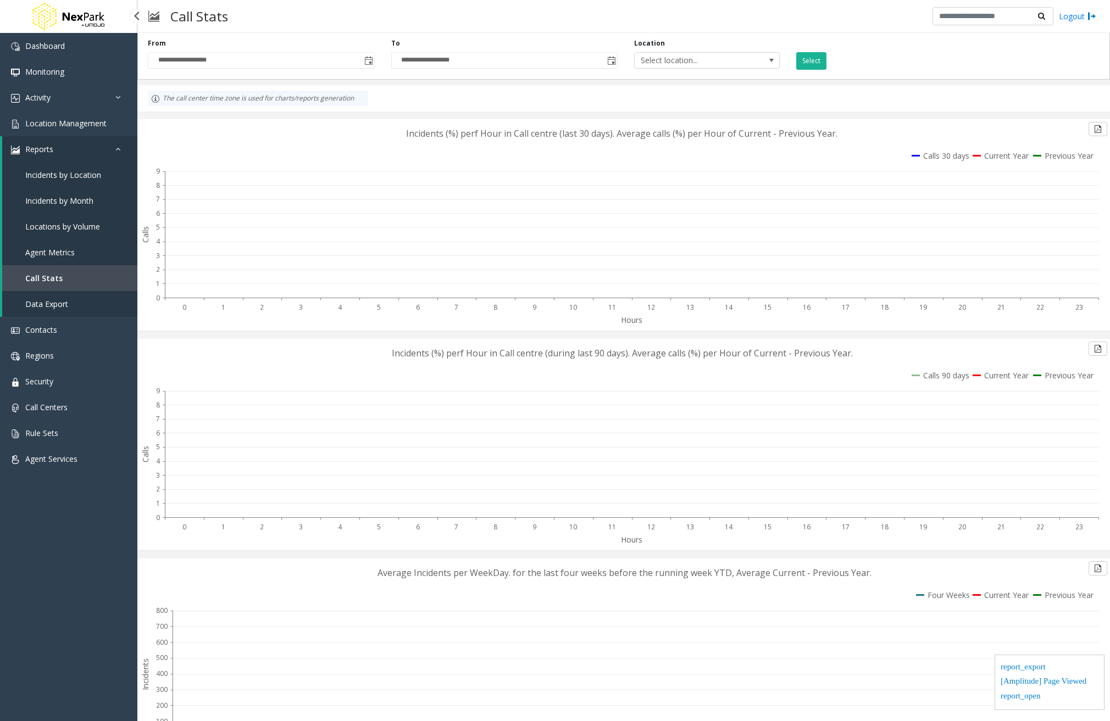
click at [54, 251] on span "Agent Metrics" at bounding box center [49, 252] width 49 height 10
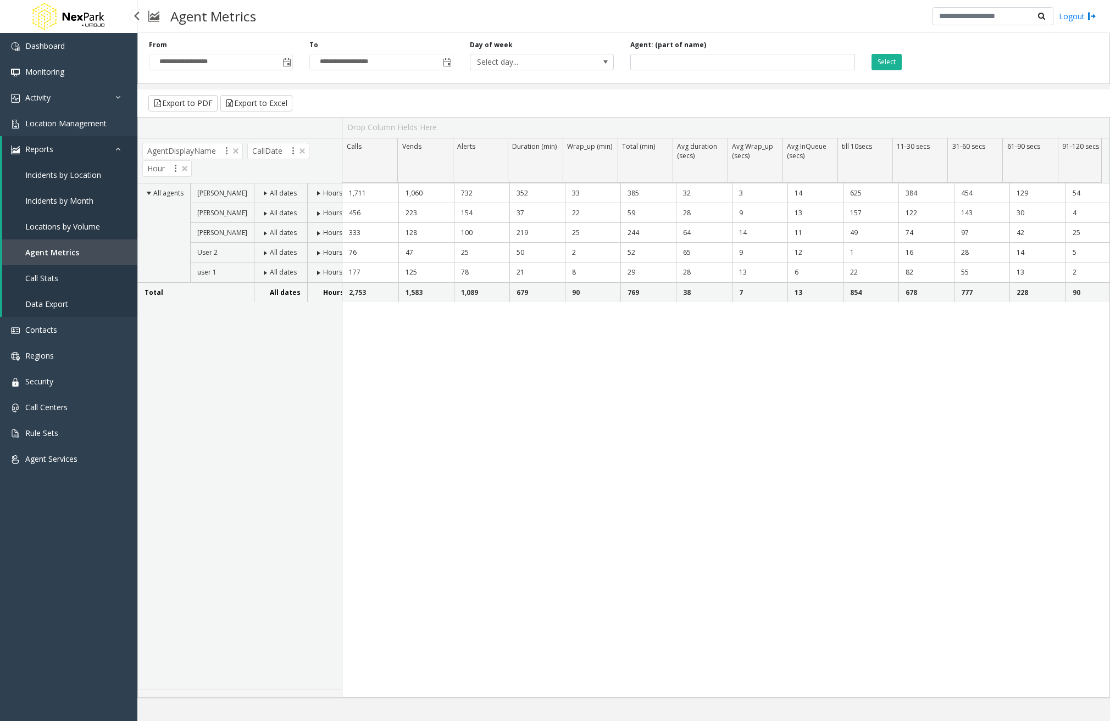
click at [73, 276] on link "Call Stats" at bounding box center [69, 278] width 135 height 26
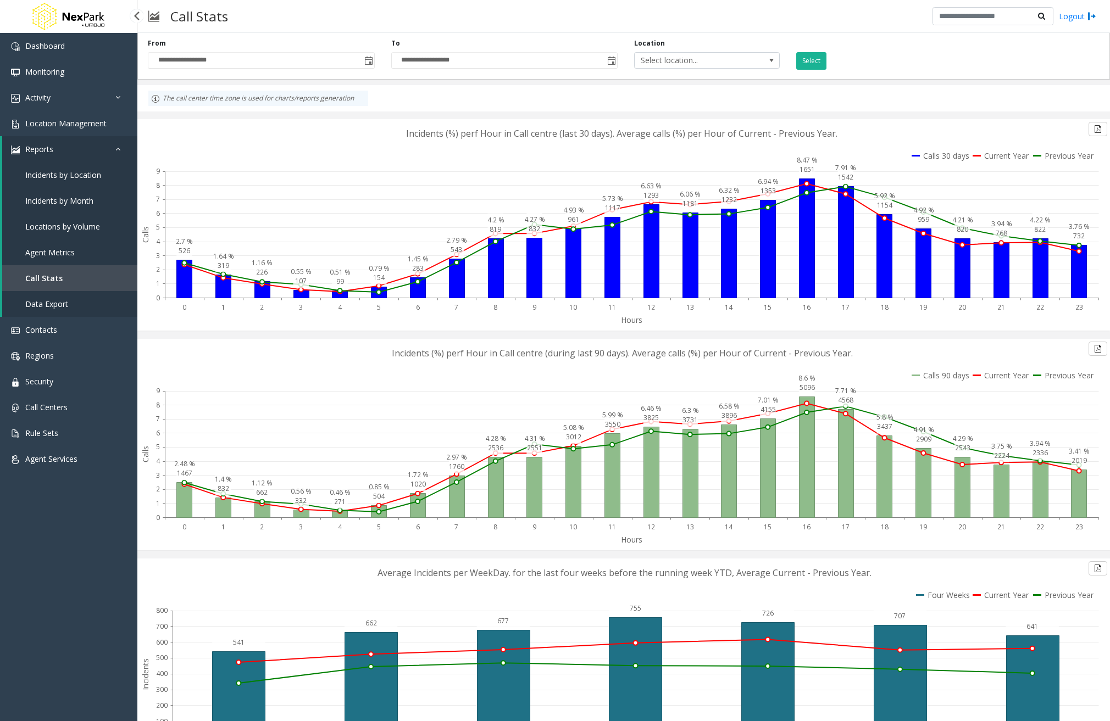
click at [64, 249] on span "Agent Metrics" at bounding box center [49, 252] width 49 height 10
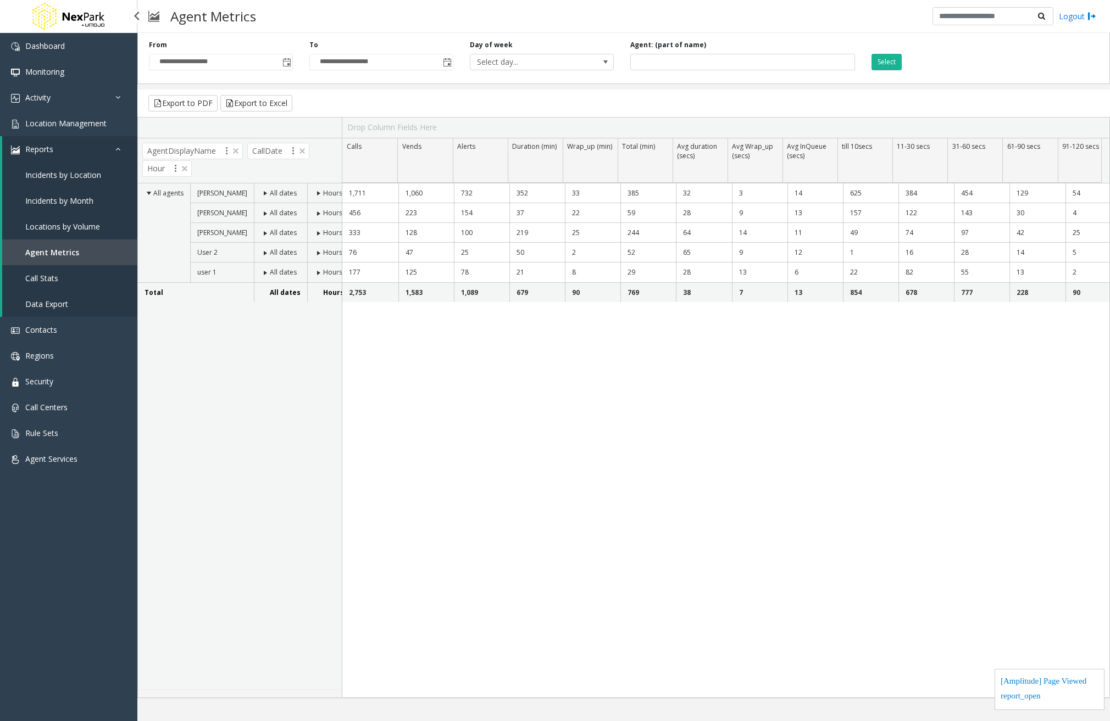
click at [68, 223] on span "Locations by Volume" at bounding box center [62, 226] width 75 height 10
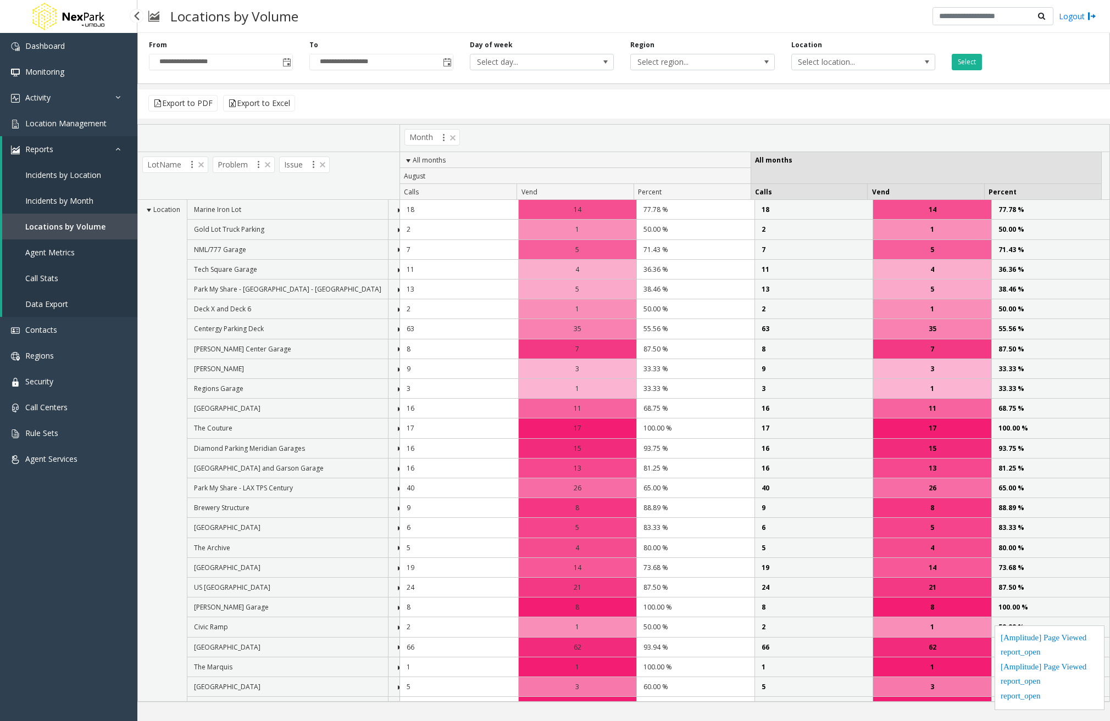
click at [64, 195] on link "Incidents by Month" at bounding box center [69, 201] width 135 height 26
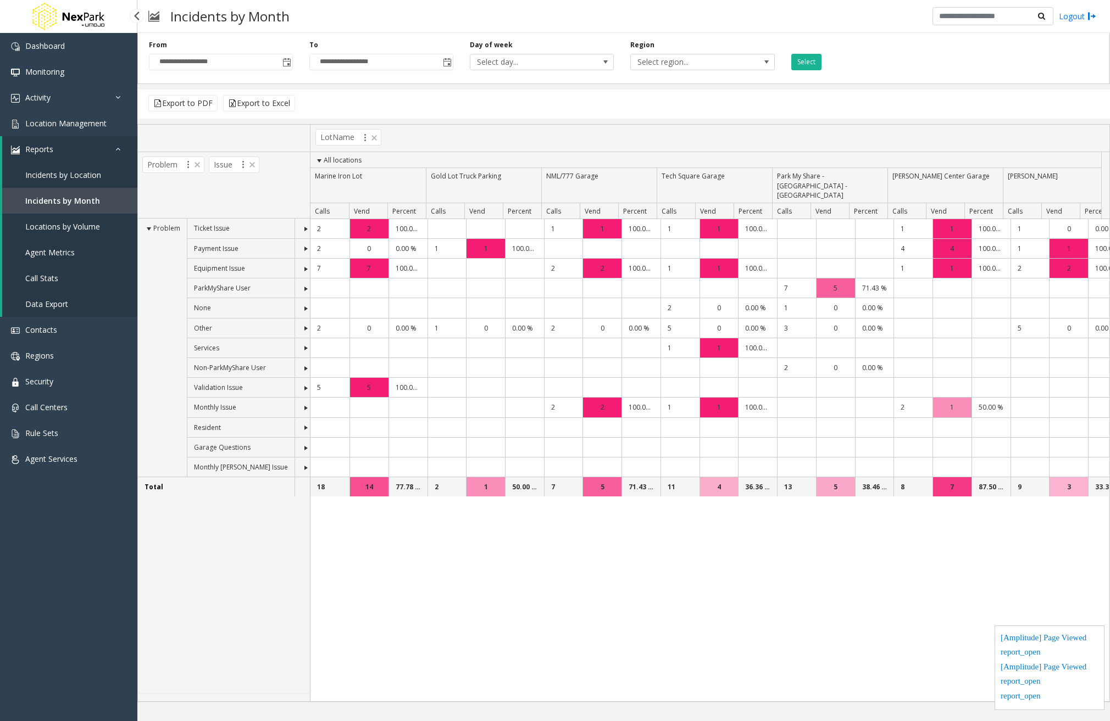
click at [65, 176] on span "Incidents by Location" at bounding box center [63, 175] width 76 height 10
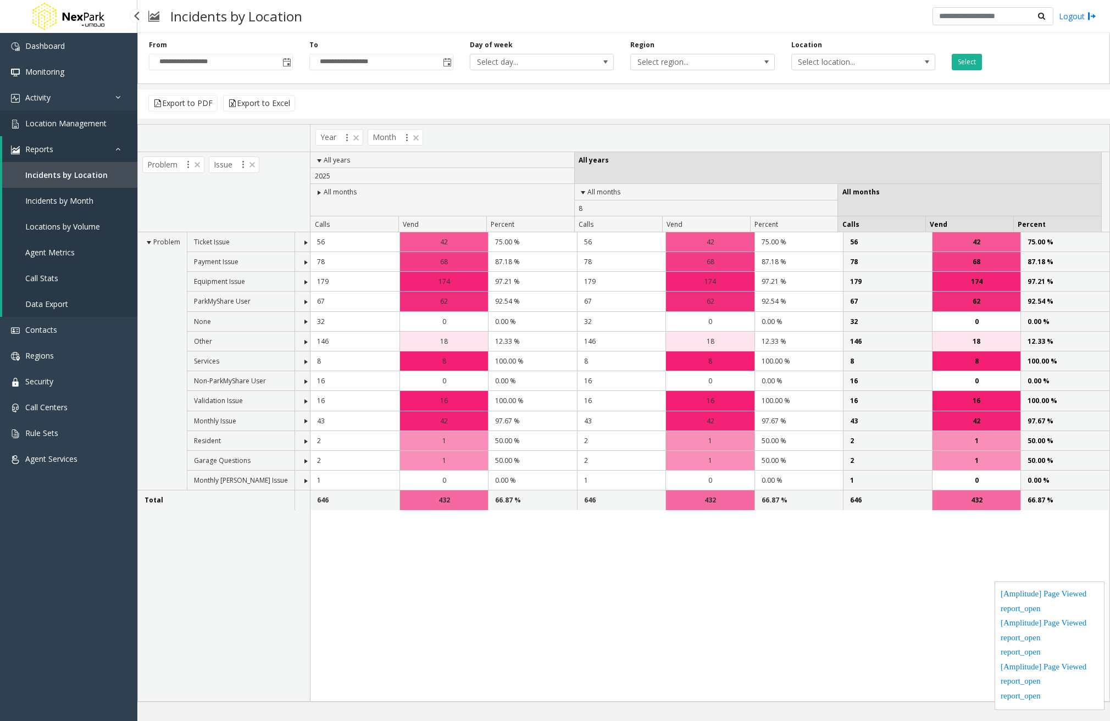
click at [67, 127] on span "Location Management" at bounding box center [65, 123] width 81 height 10
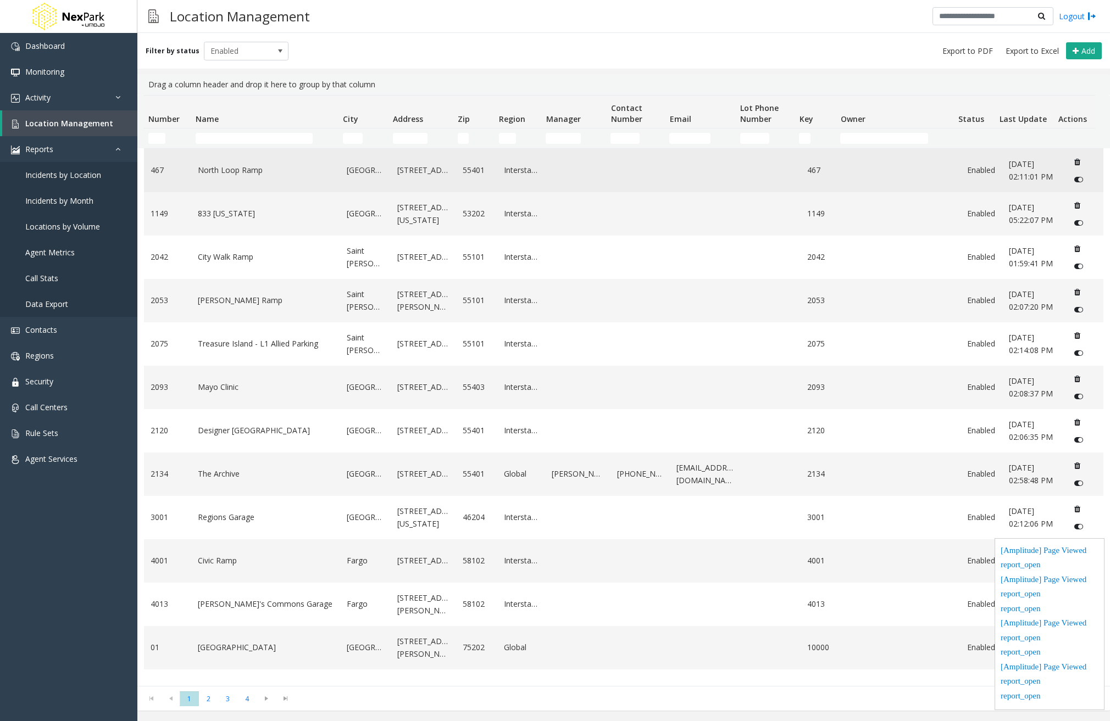
click at [284, 175] on link "North Loop Ramp" at bounding box center [265, 170] width 135 height 12
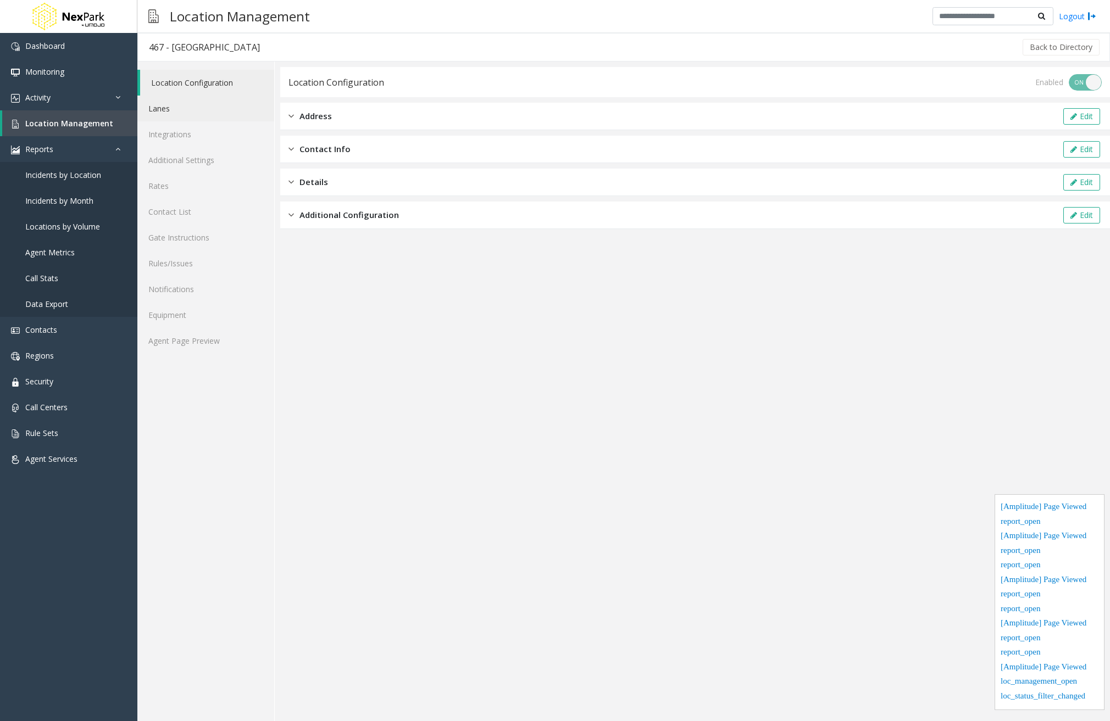
click at [193, 110] on link "Lanes" at bounding box center [205, 109] width 137 height 26
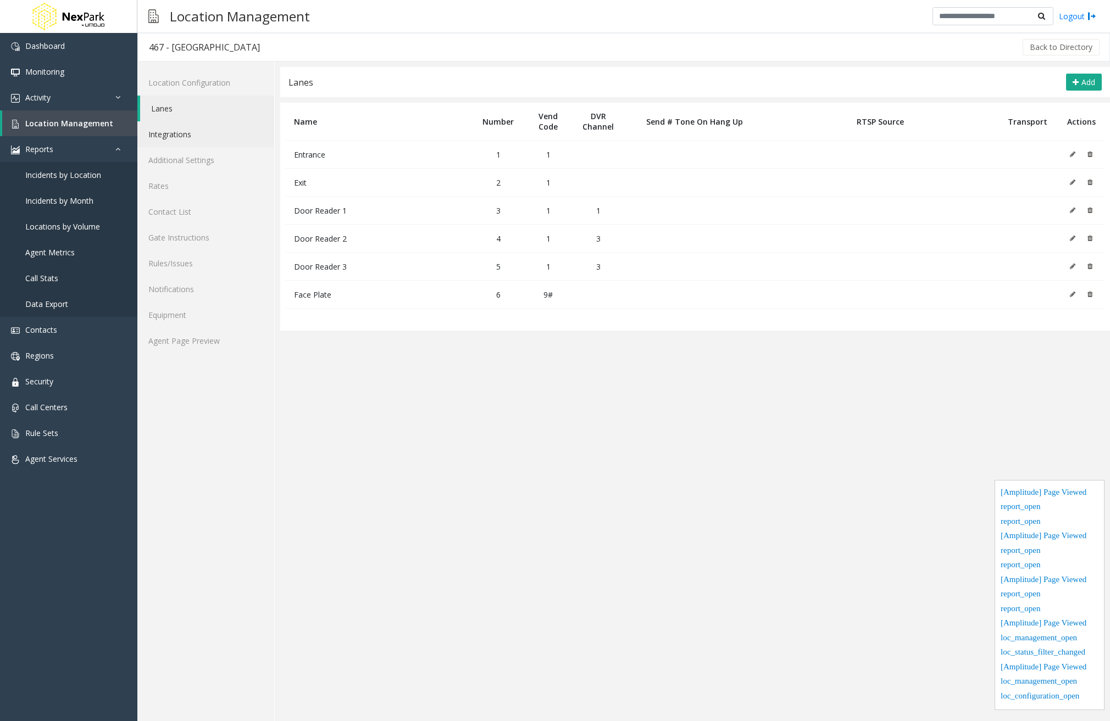
click at [191, 142] on link "Integrations" at bounding box center [205, 134] width 137 height 26
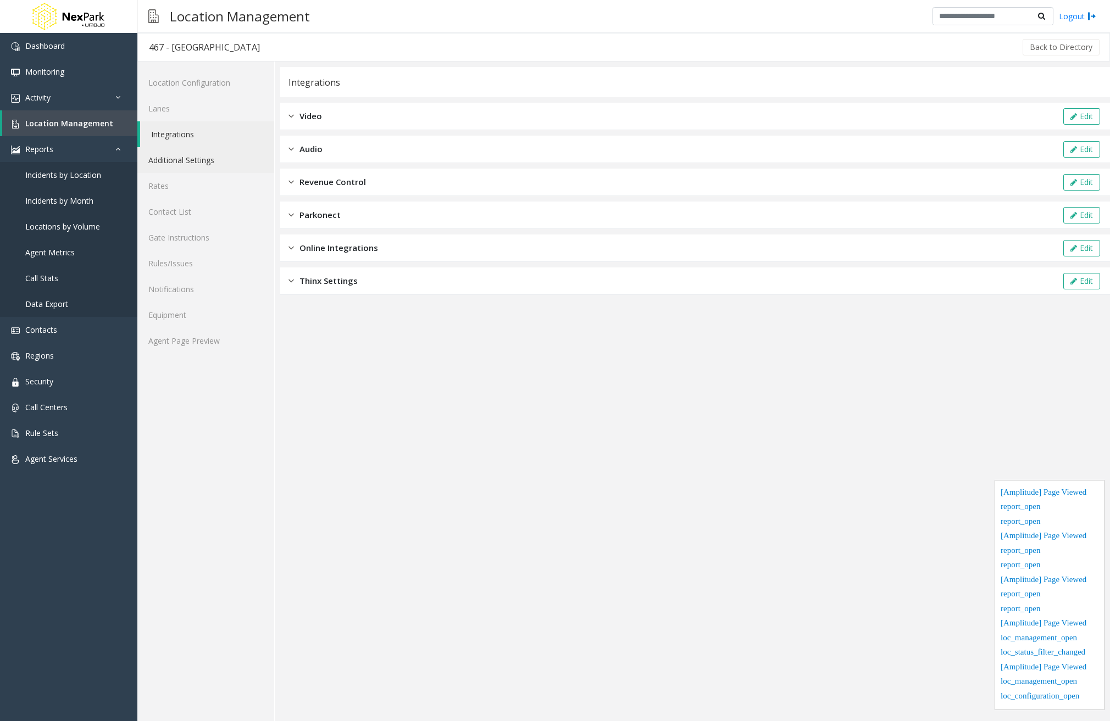
click at [193, 157] on link "Additional Settings" at bounding box center [205, 160] width 137 height 26
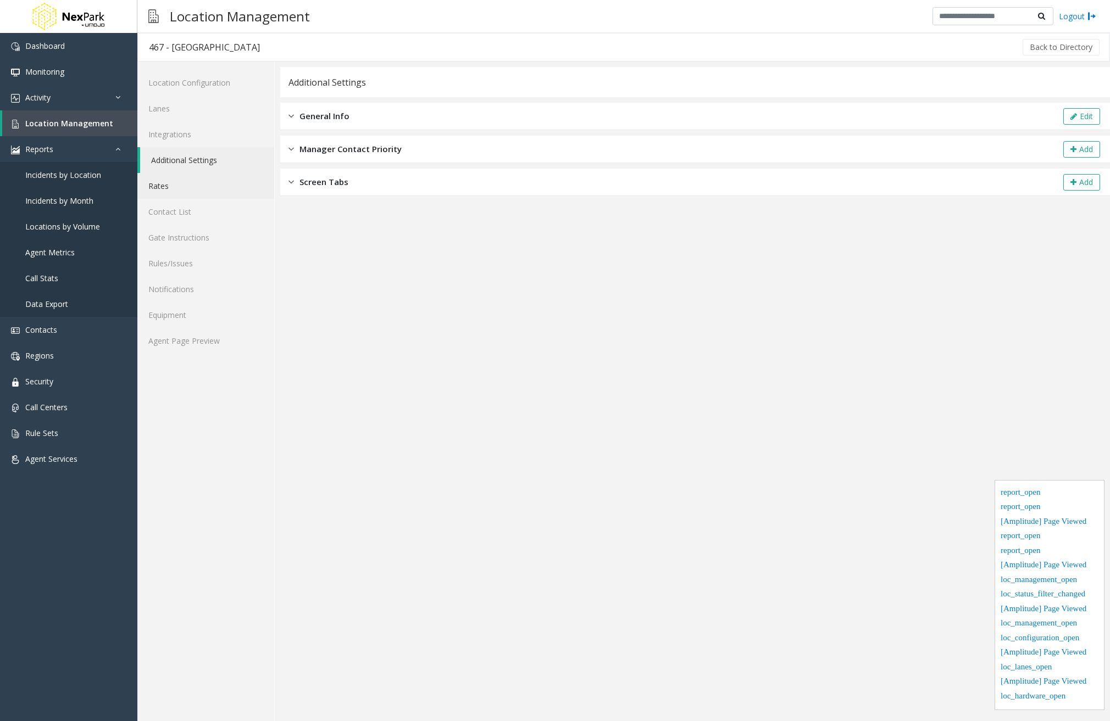
click at [191, 181] on link "Rates" at bounding box center [205, 186] width 137 height 26
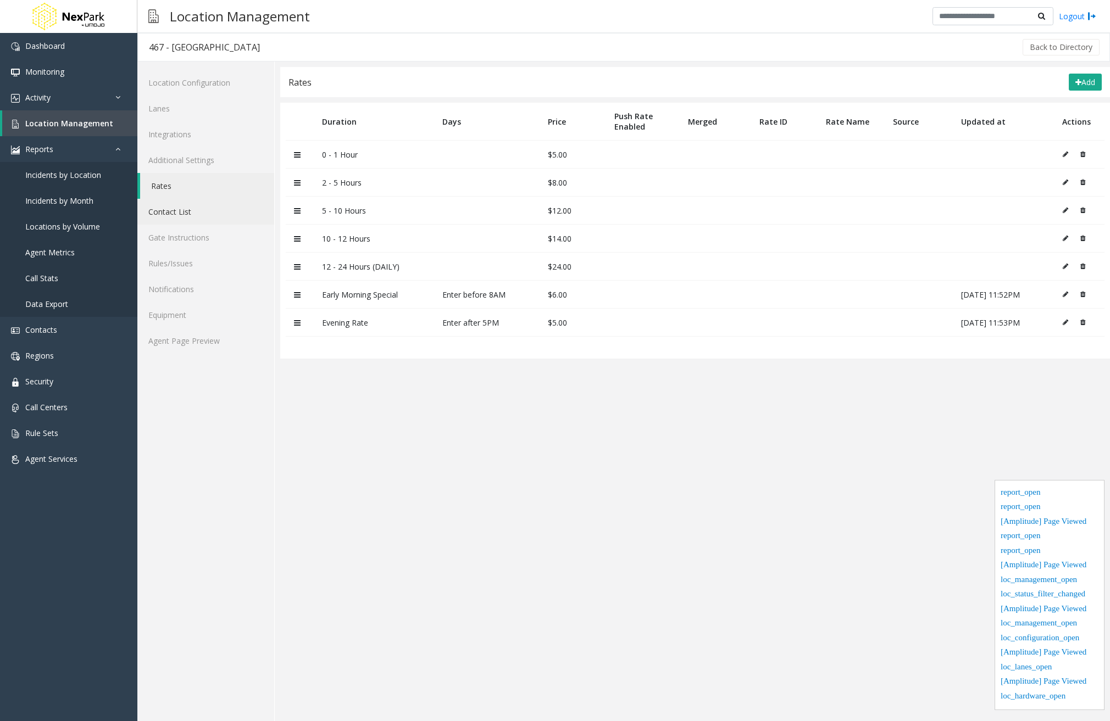
click at [191, 209] on link "Contact List" at bounding box center [205, 212] width 137 height 26
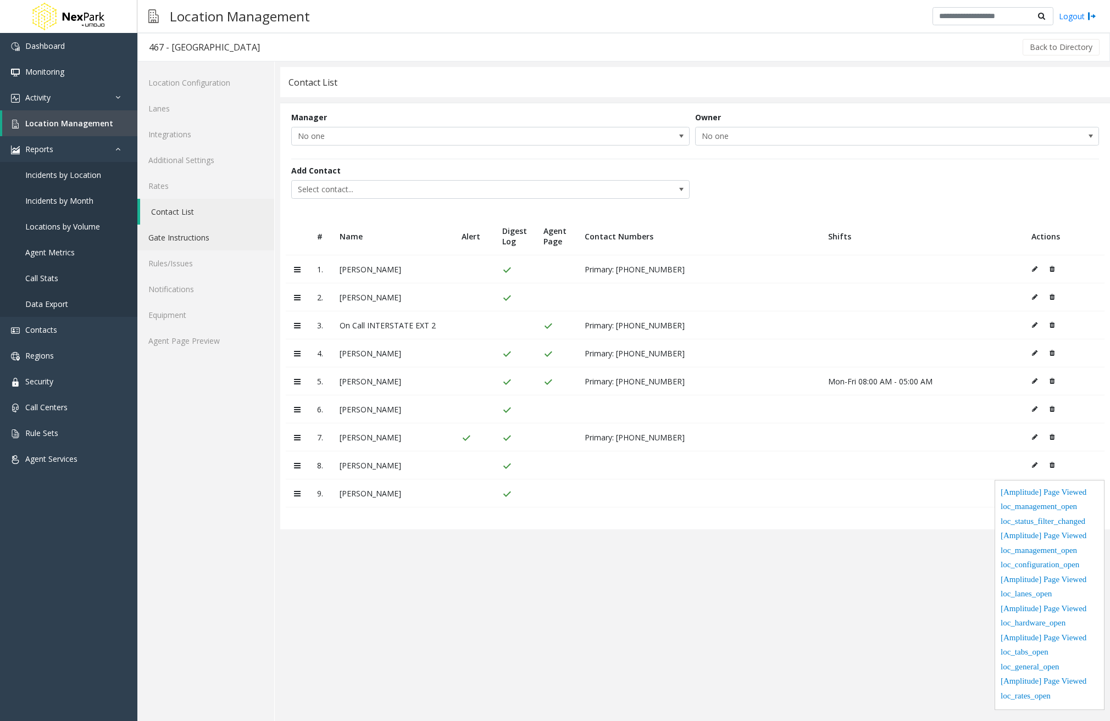
click at [196, 239] on link "Gate Instructions" at bounding box center [205, 238] width 137 height 26
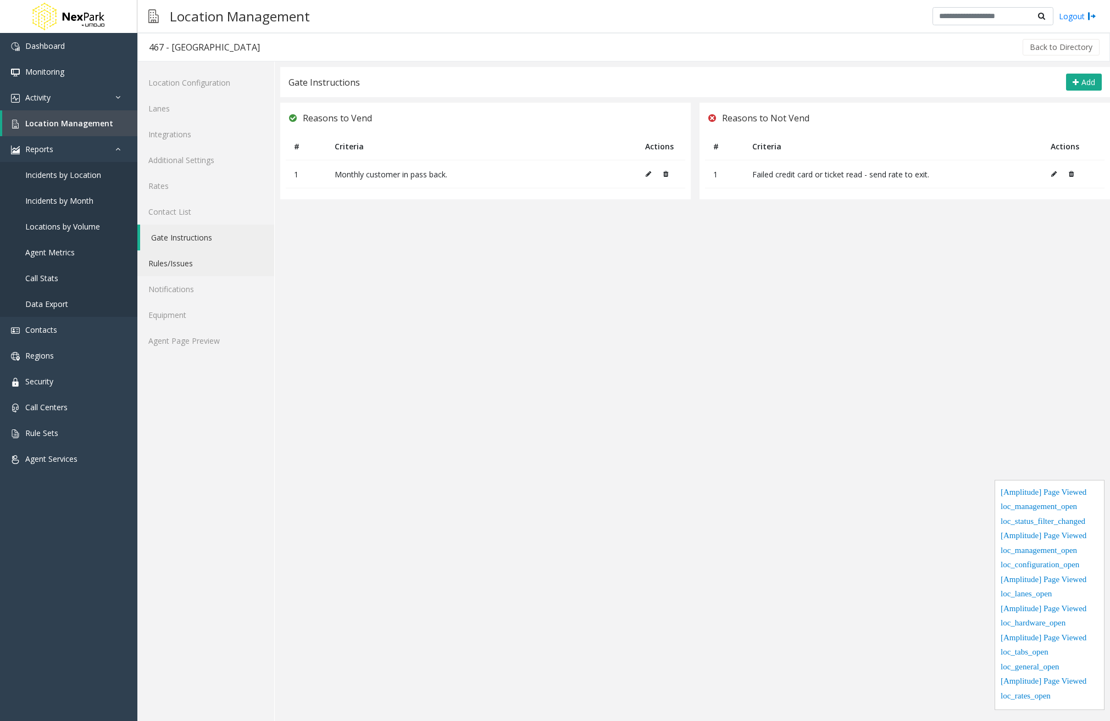
click at [202, 266] on link "Rules/Issues" at bounding box center [205, 264] width 137 height 26
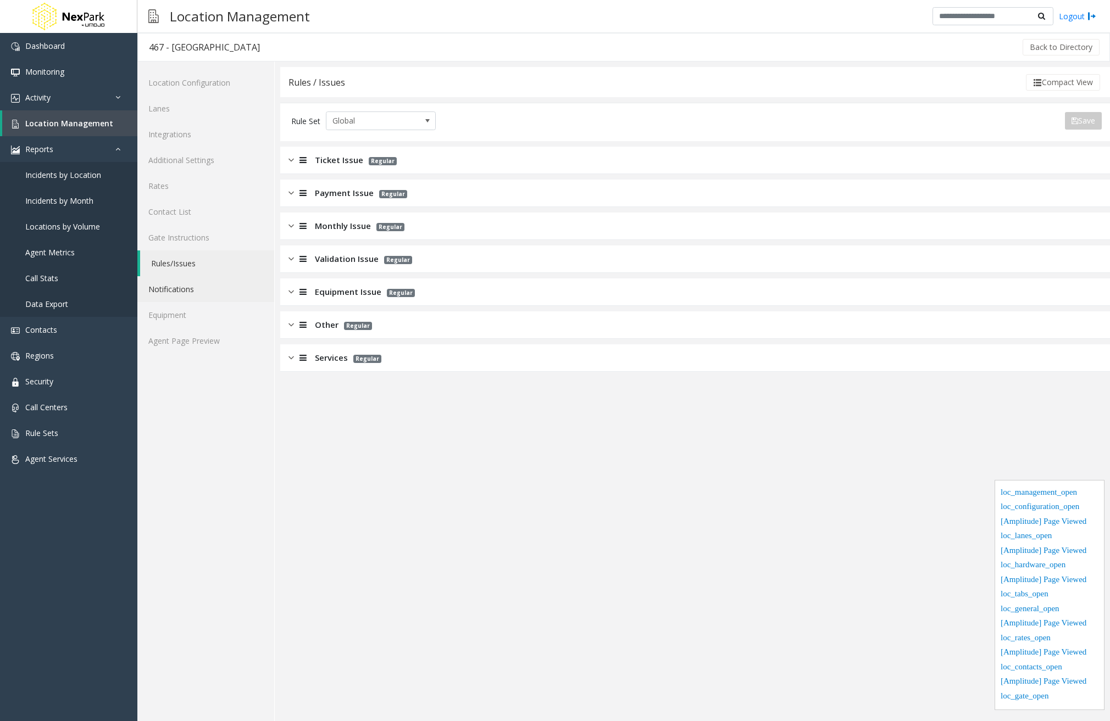
click at [200, 290] on link "Notifications" at bounding box center [205, 289] width 137 height 26
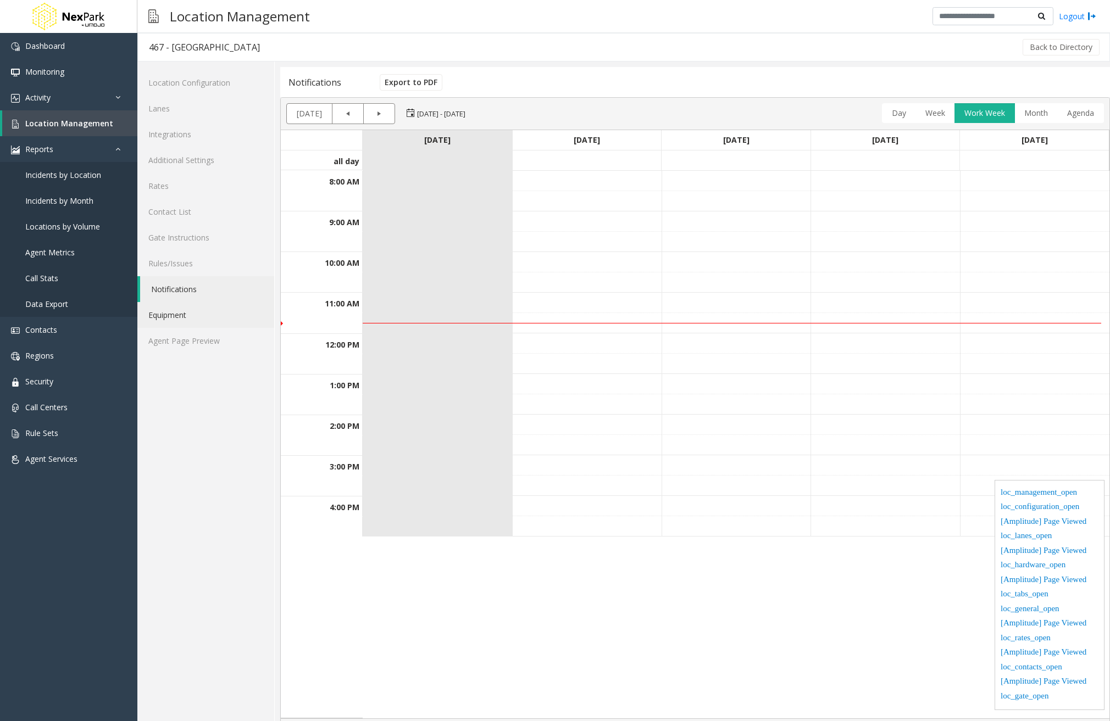
click at [191, 324] on link "Equipment" at bounding box center [205, 315] width 137 height 26
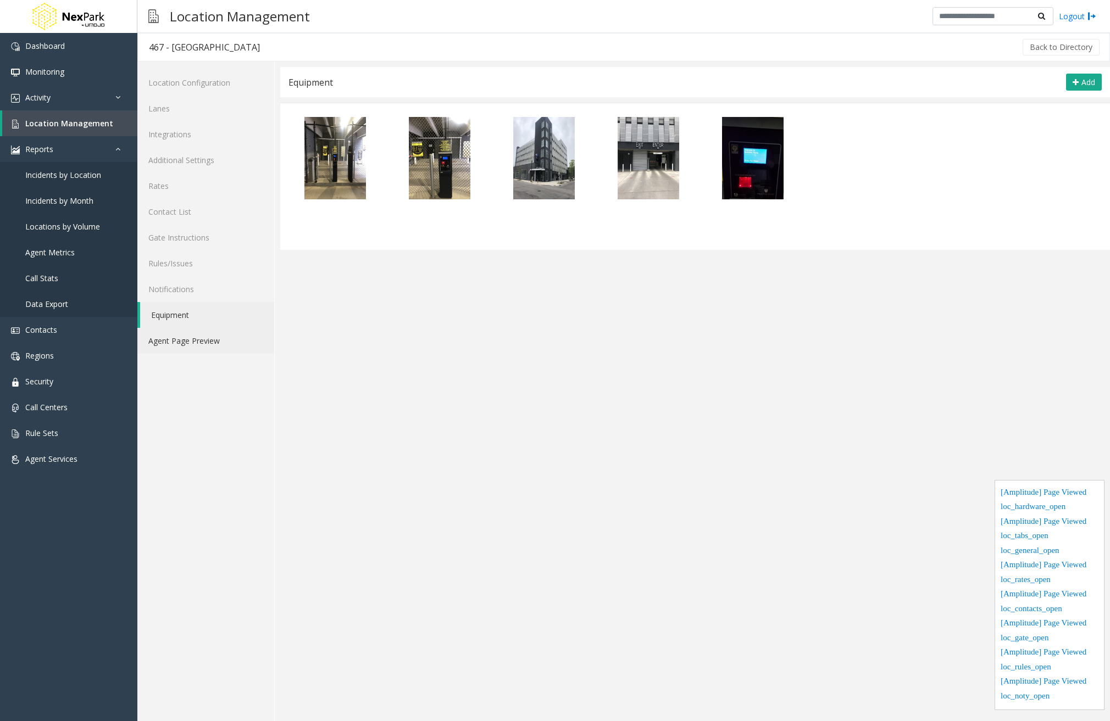
click at [185, 347] on link "Agent Page Preview" at bounding box center [205, 341] width 137 height 26
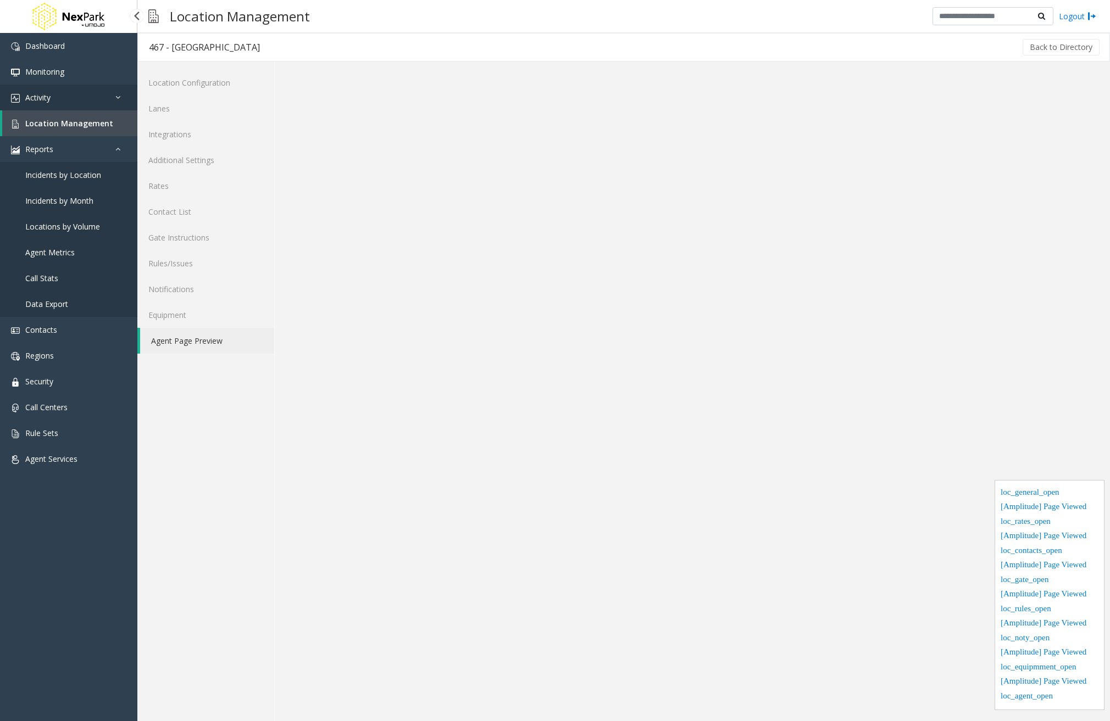
click at [77, 107] on link "Activity" at bounding box center [68, 98] width 137 height 26
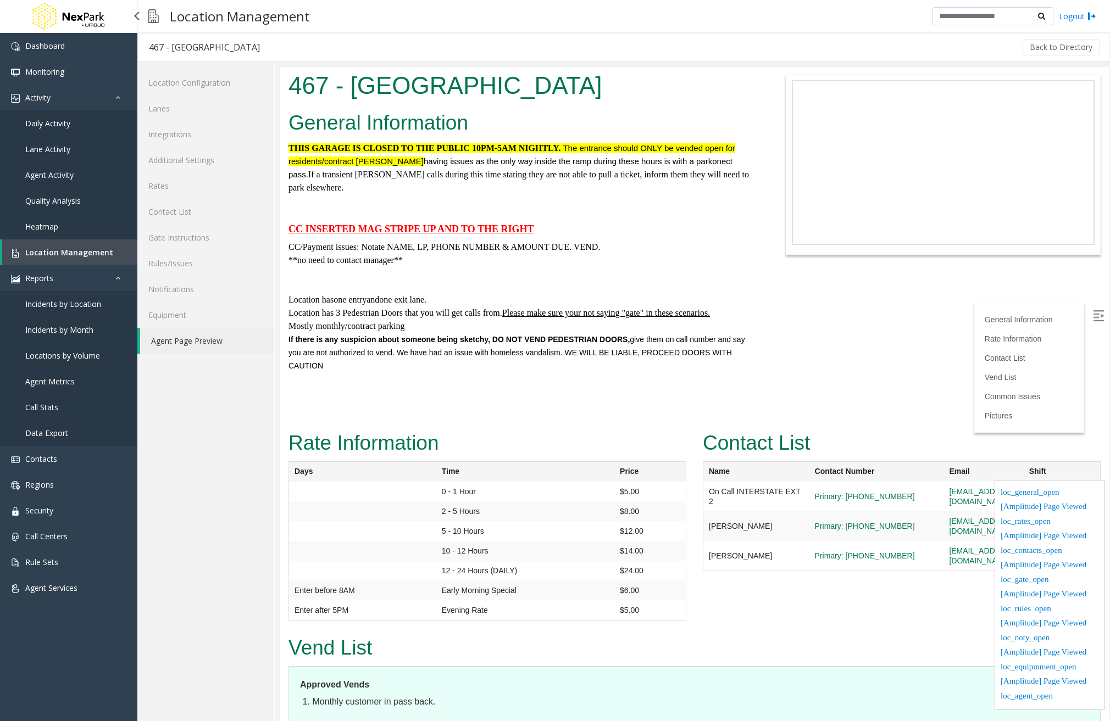
click at [77, 127] on link "Daily Activity" at bounding box center [68, 123] width 137 height 26
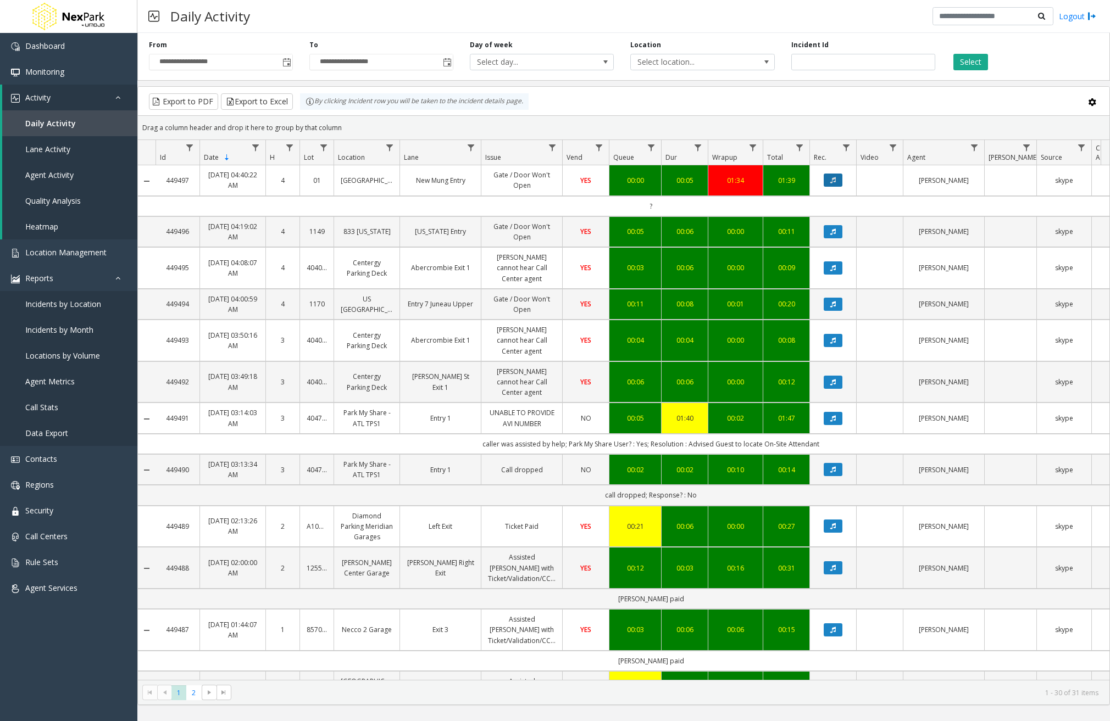
click at [837, 180] on button "Data table" at bounding box center [833, 180] width 19 height 13
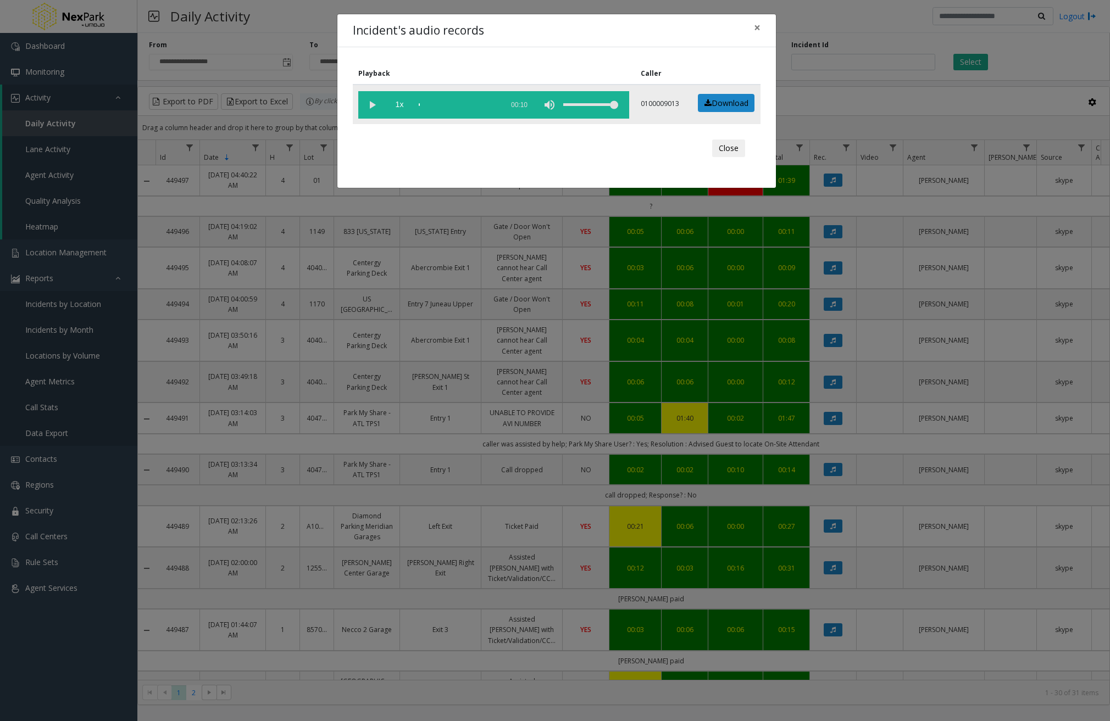
click at [374, 101] on vg-play-pause at bounding box center [371, 104] width 27 height 27
click at [461, 104] on div "scrub bar" at bounding box center [458, 104] width 79 height 27
click at [736, 151] on button "Close" at bounding box center [728, 149] width 33 height 18
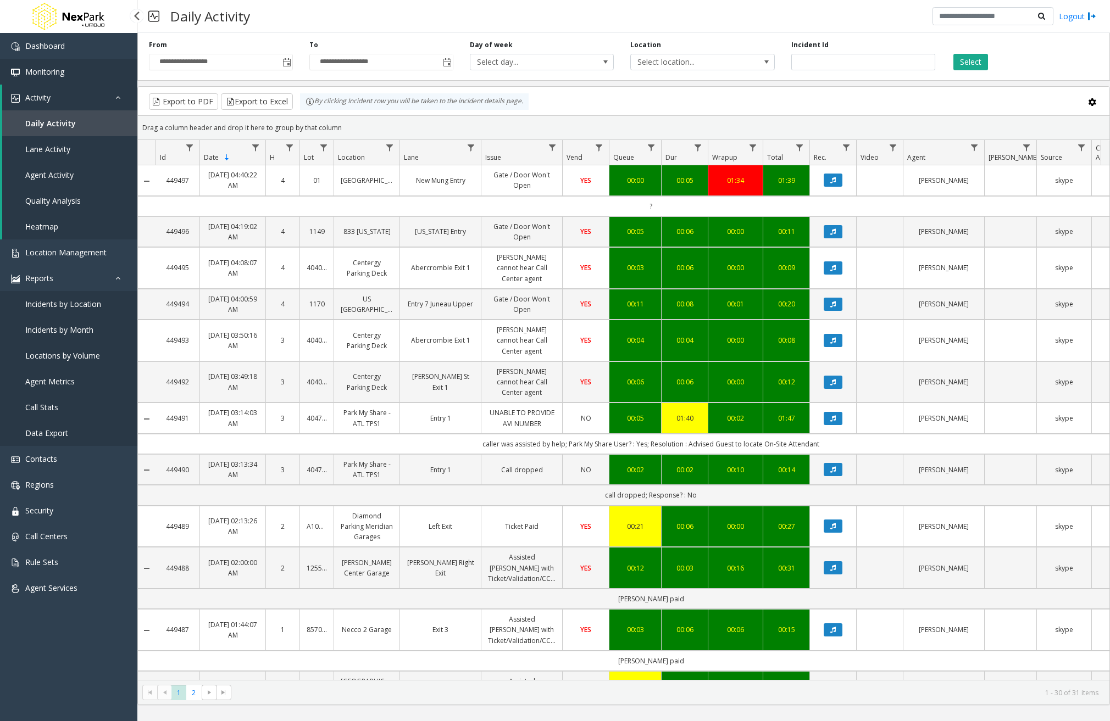
click at [52, 75] on span "Monitoring" at bounding box center [44, 71] width 39 height 10
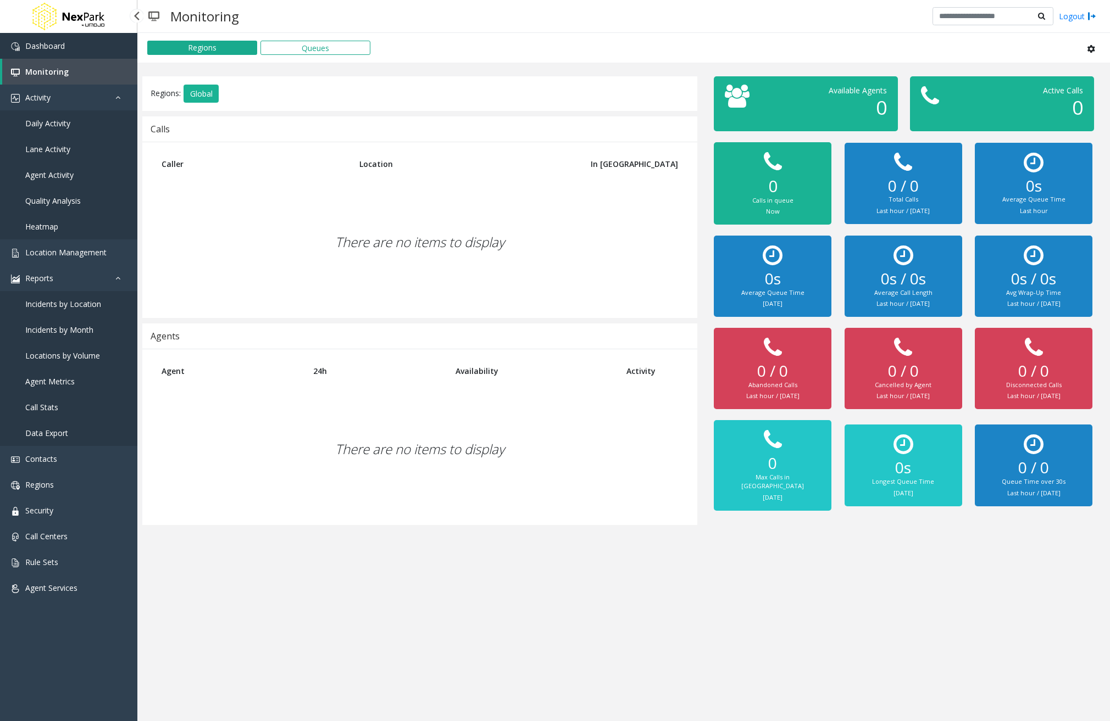
click at [64, 44] on span "Dashboard" at bounding box center [45, 46] width 40 height 10
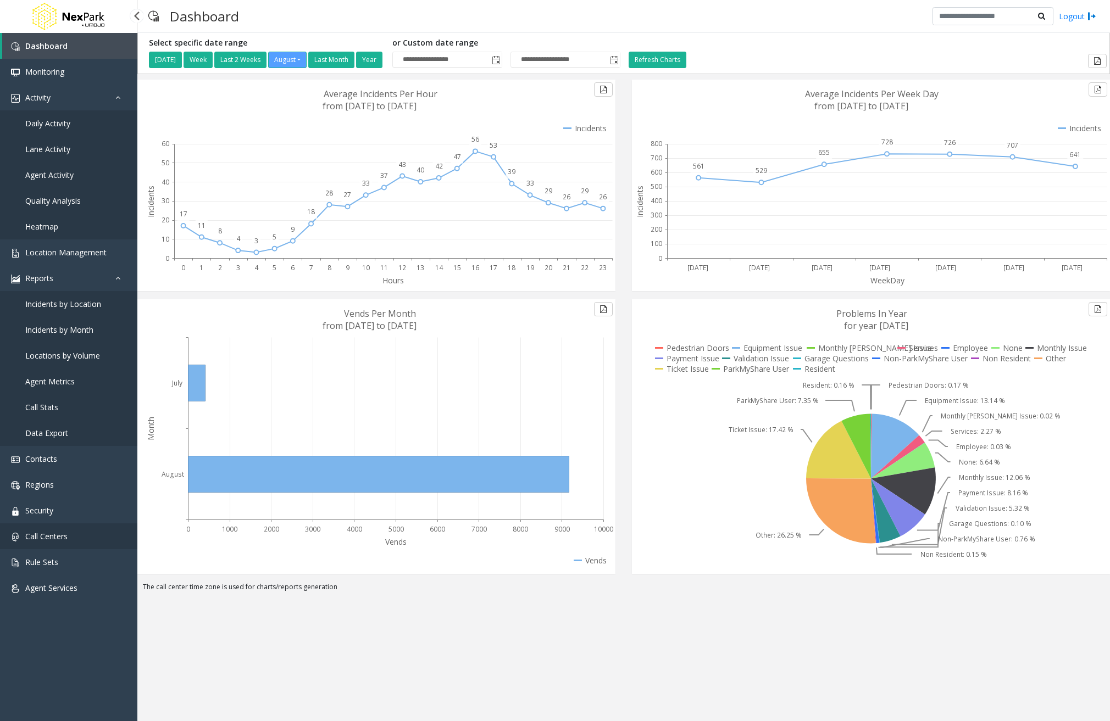
click at [57, 549] on link "Call Centers" at bounding box center [68, 537] width 137 height 26
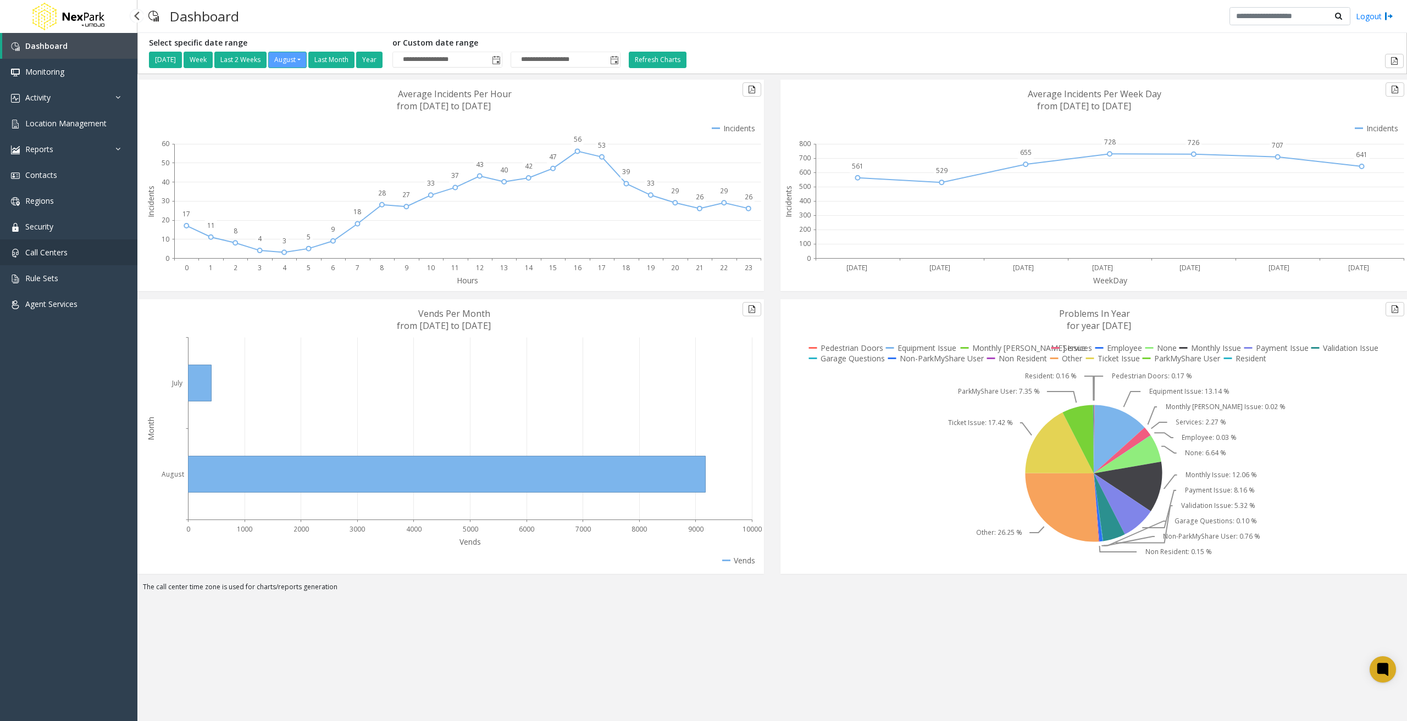
click at [71, 246] on link "Call Centers" at bounding box center [68, 253] width 137 height 26
